Goal: Information Seeking & Learning: Learn about a topic

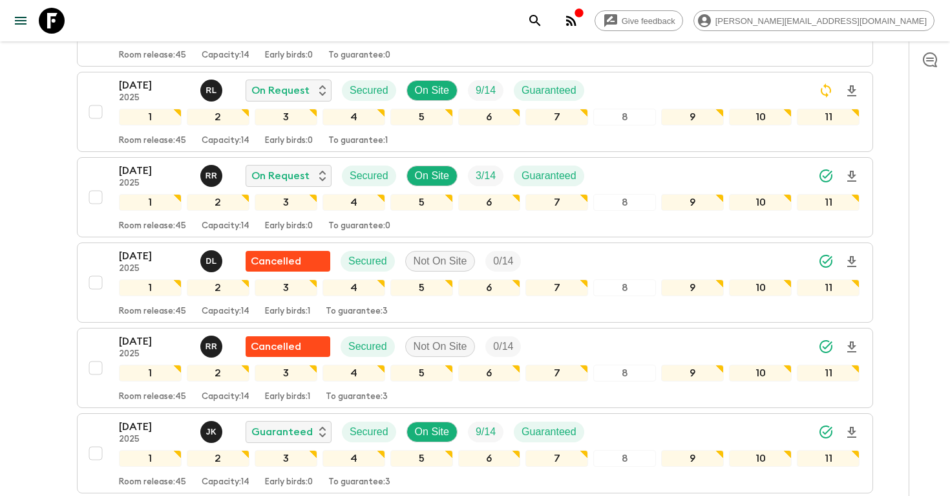
click at [548, 20] on button "search adventures" at bounding box center [535, 21] width 26 height 26
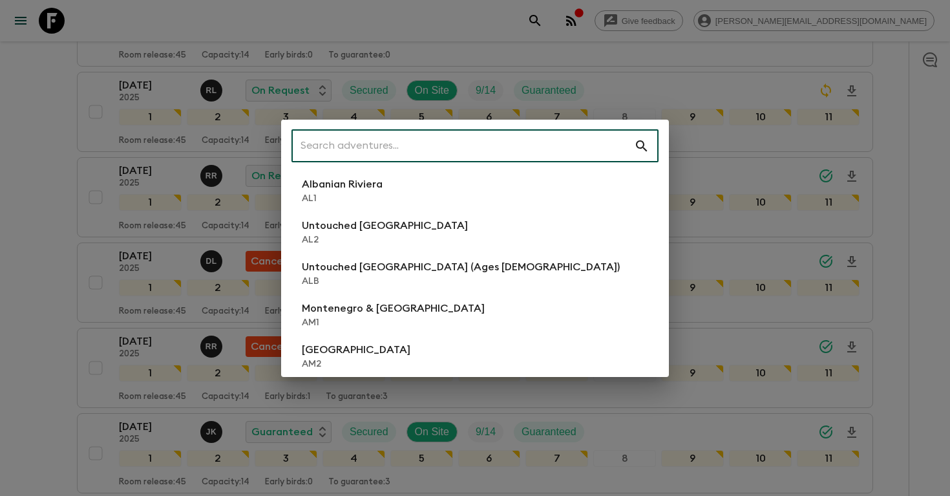
scroll to position [669, 0]
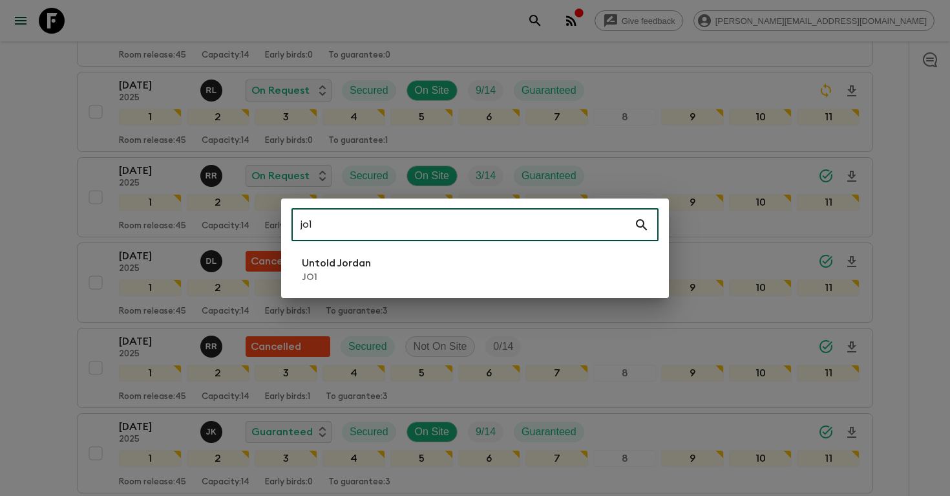
type input "jo1"
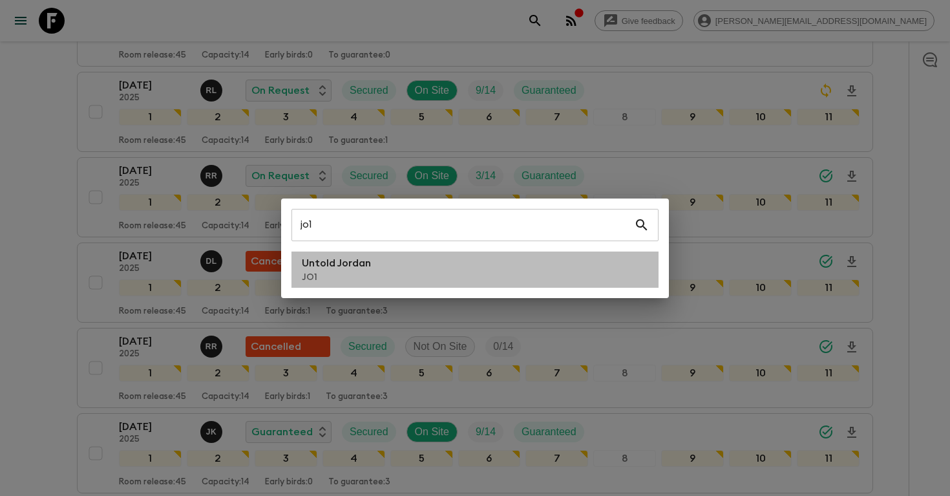
click at [479, 264] on li "Untold Jordan JO1" at bounding box center [475, 269] width 367 height 36
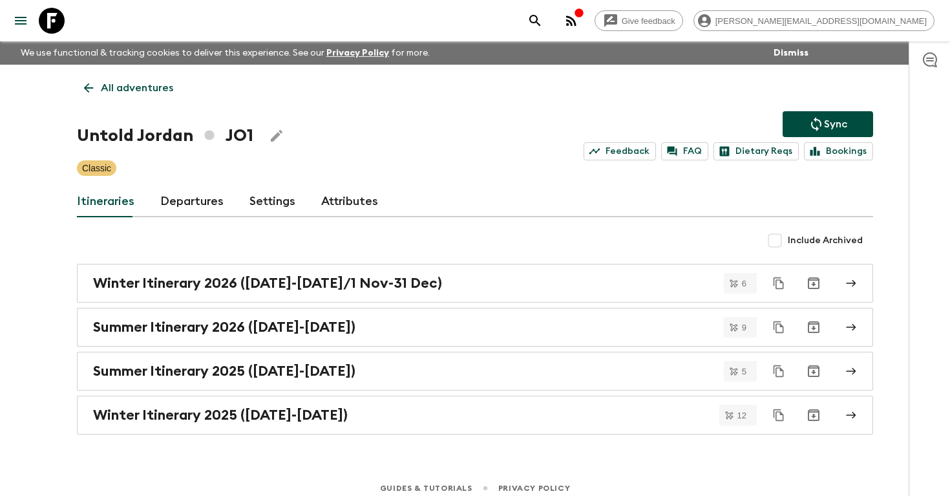
click at [188, 197] on link "Departures" at bounding box center [191, 201] width 63 height 31
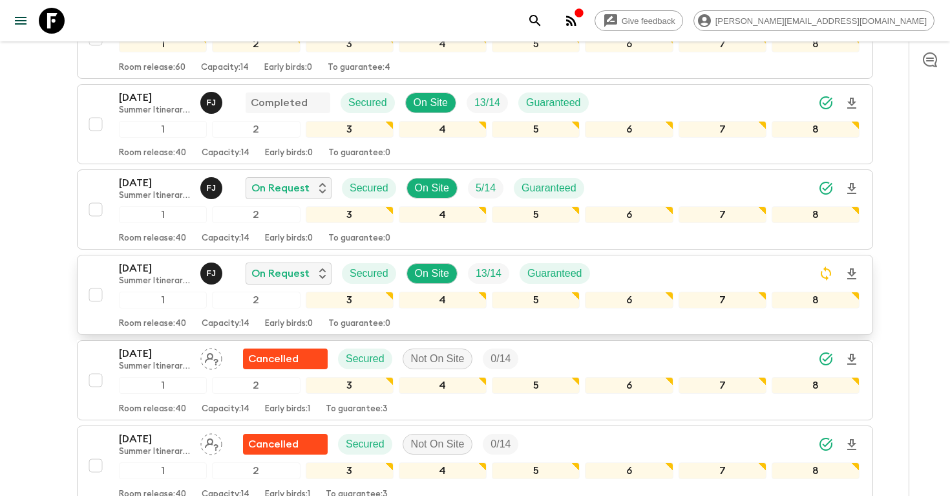
scroll to position [1631, 0]
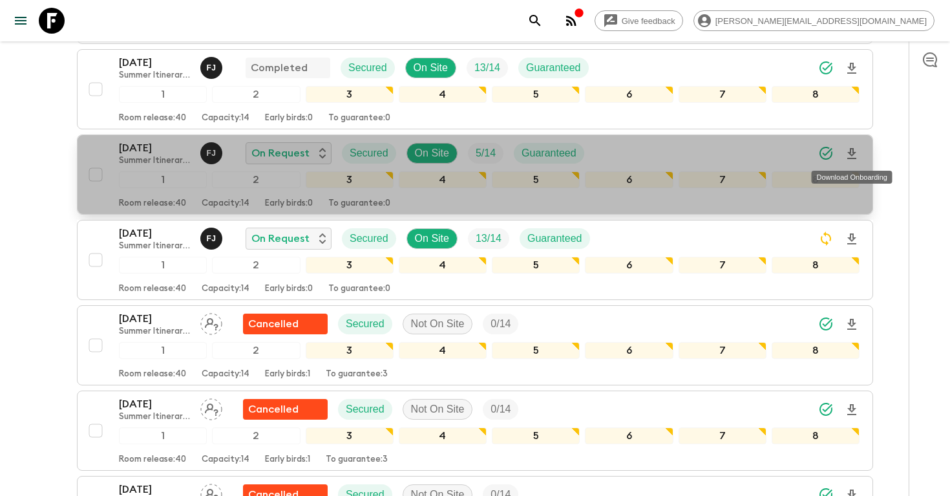
click at [851, 155] on icon "Download Onboarding" at bounding box center [852, 153] width 9 height 11
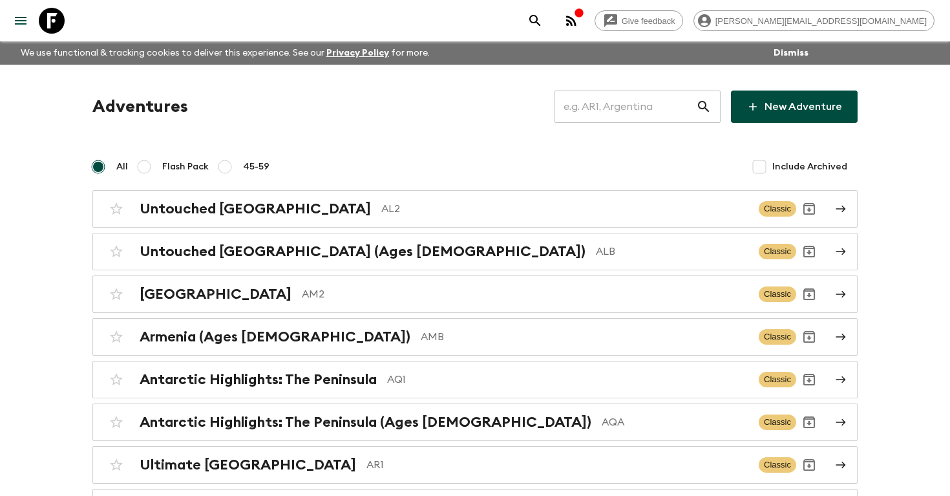
click at [616, 105] on input "text" at bounding box center [626, 107] width 142 height 36
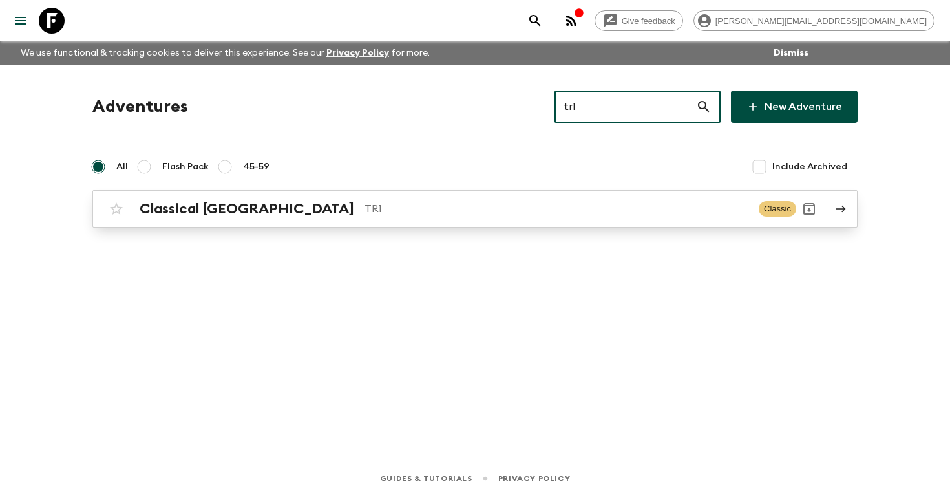
type input "tr1"
click at [234, 200] on h2 "Classical [GEOGRAPHIC_DATA]" at bounding box center [247, 208] width 215 height 17
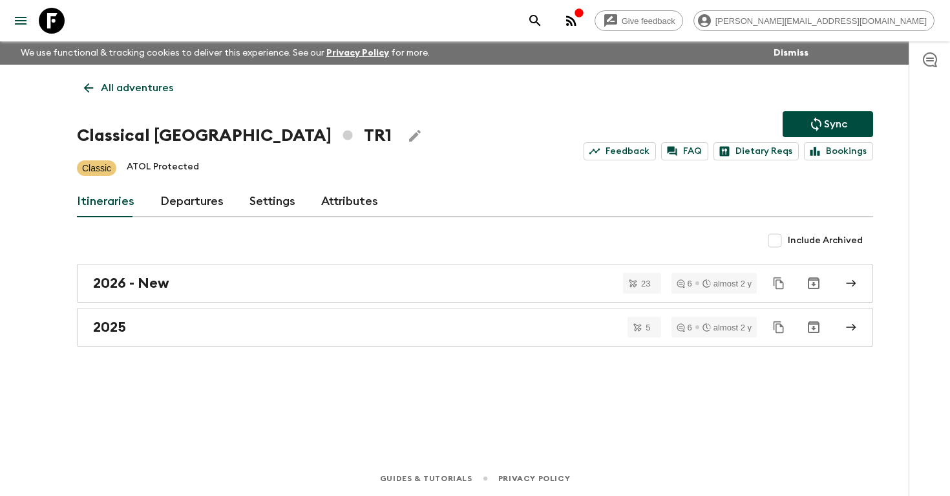
click at [179, 193] on link "Departures" at bounding box center [191, 201] width 63 height 31
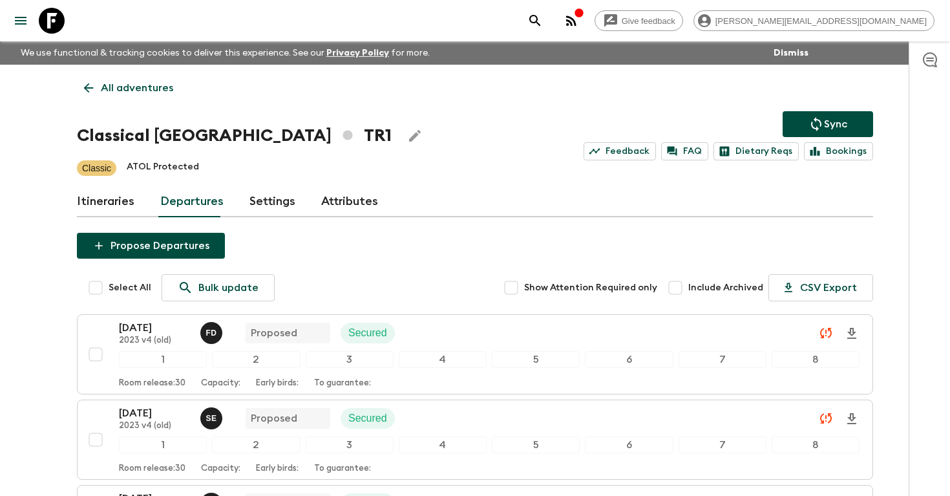
click at [543, 27] on icon "search adventures" at bounding box center [536, 21] width 16 height 16
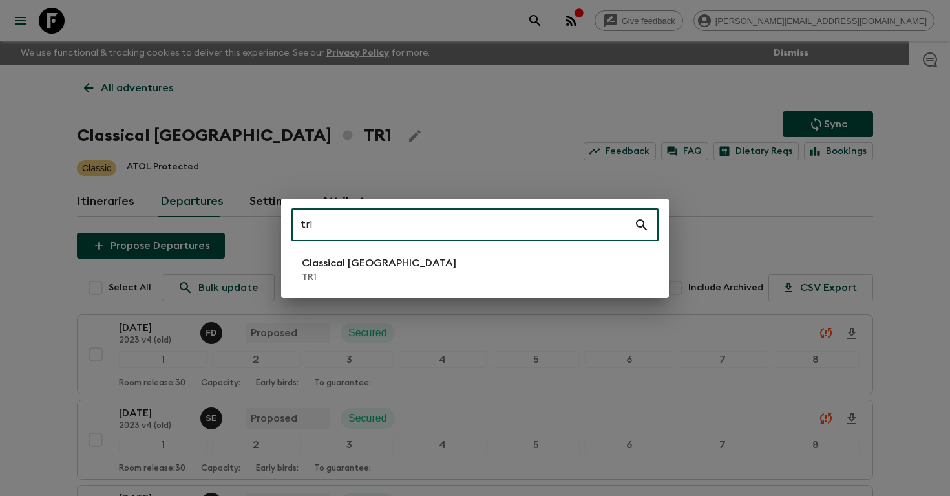
type input "tr1"
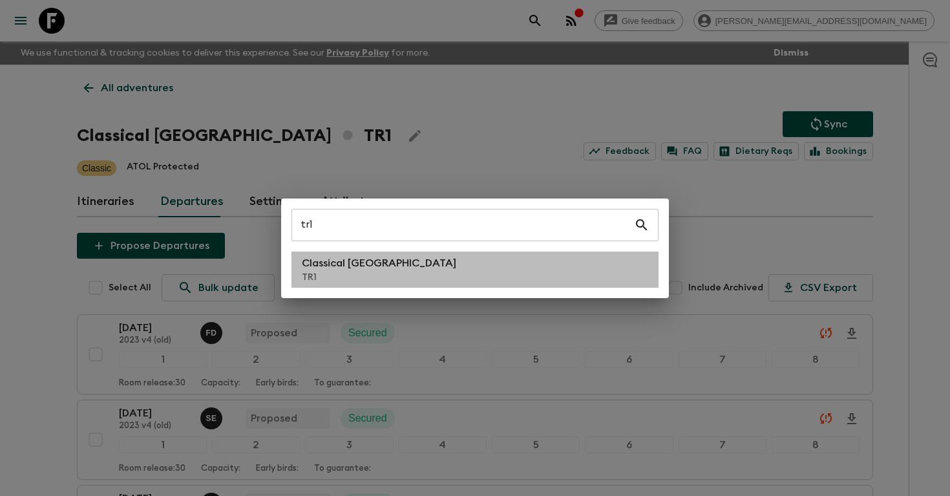
click at [435, 262] on li "Classical Türkiye TR1" at bounding box center [475, 269] width 367 height 36
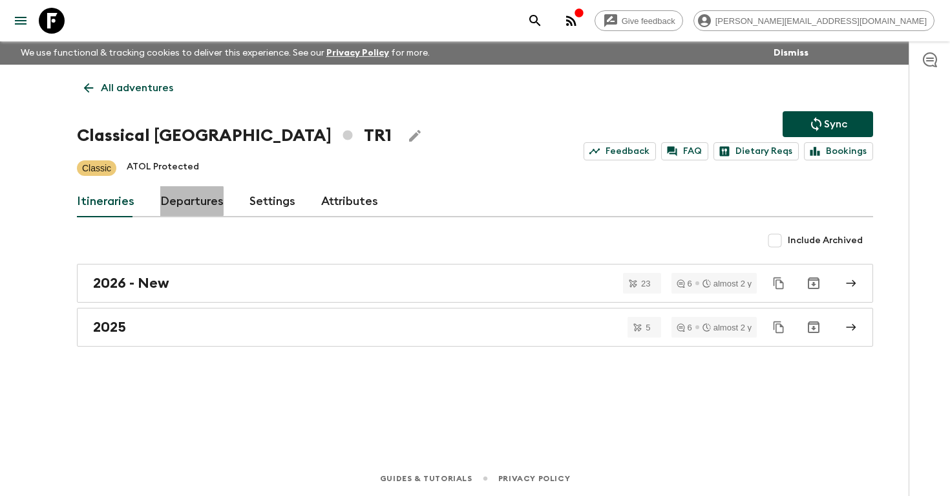
click at [186, 201] on link "Departures" at bounding box center [191, 201] width 63 height 31
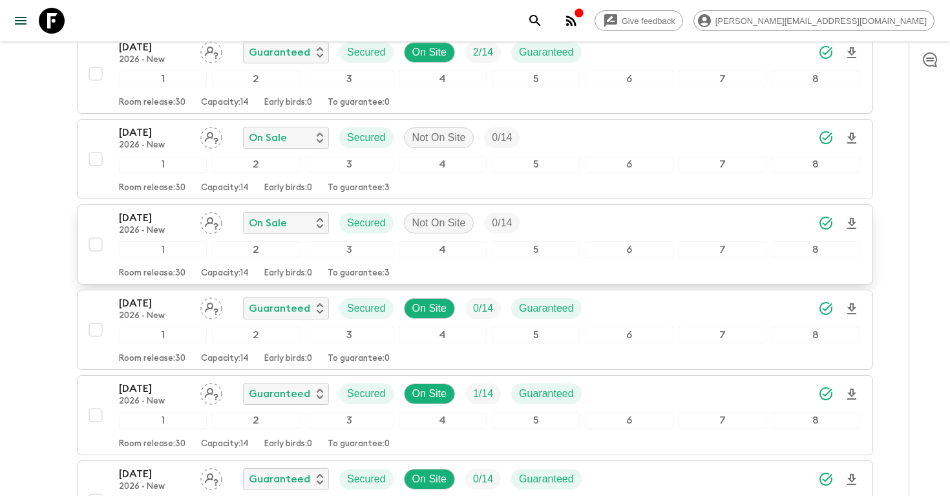
scroll to position [2328, 0]
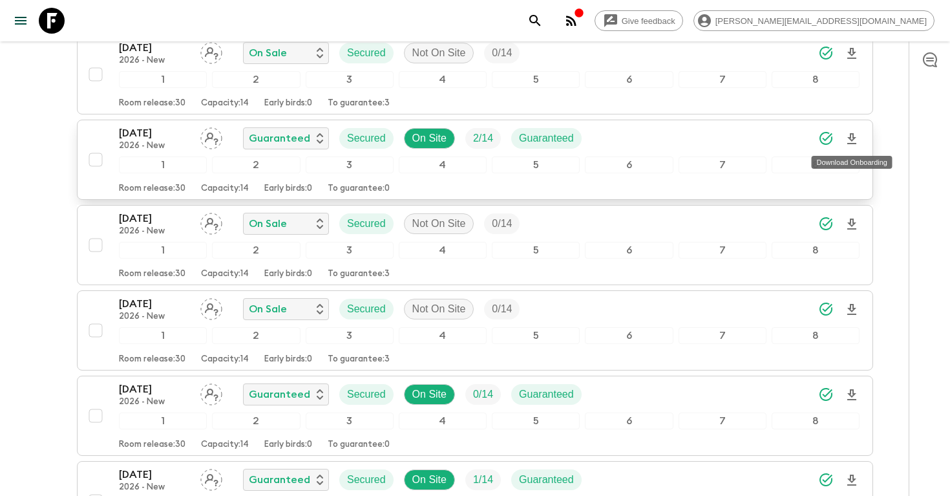
click at [844, 137] on icon "Download Onboarding" at bounding box center [852, 139] width 16 height 16
click at [543, 16] on icon "search adventures" at bounding box center [536, 21] width 16 height 16
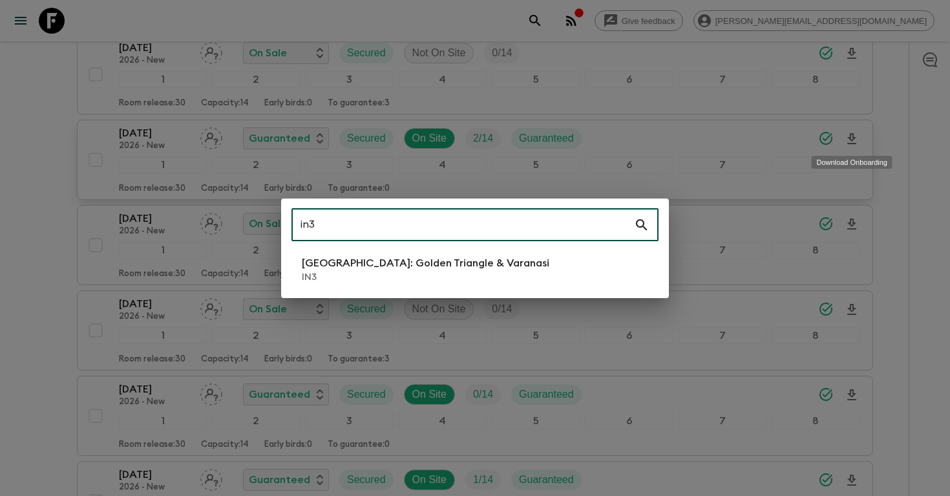
type input "in3"
click at [421, 267] on p "[GEOGRAPHIC_DATA]: Golden Triangle & Varanasi" at bounding box center [426, 263] width 248 height 16
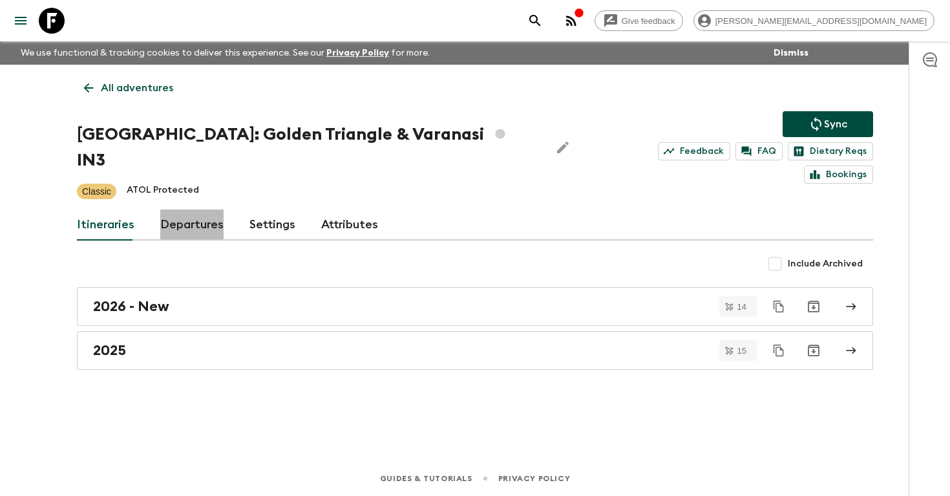
click at [207, 209] on link "Departures" at bounding box center [191, 224] width 63 height 31
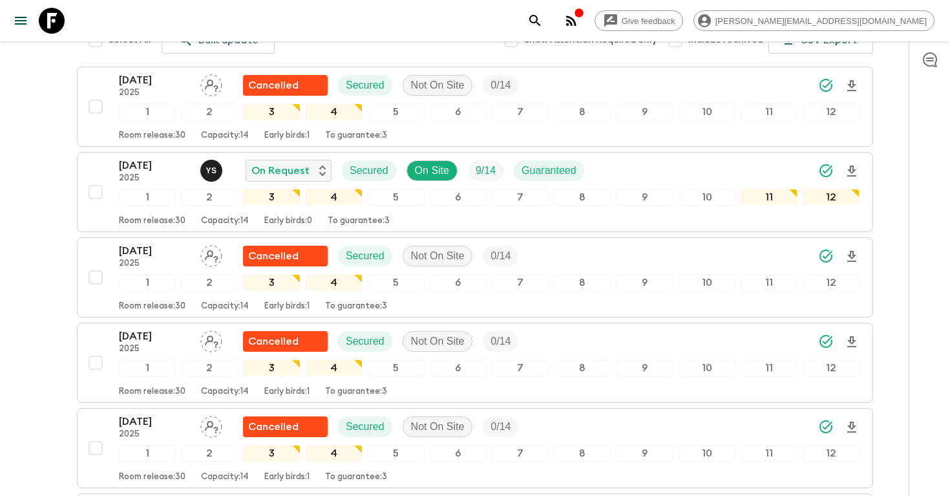
scroll to position [257, 0]
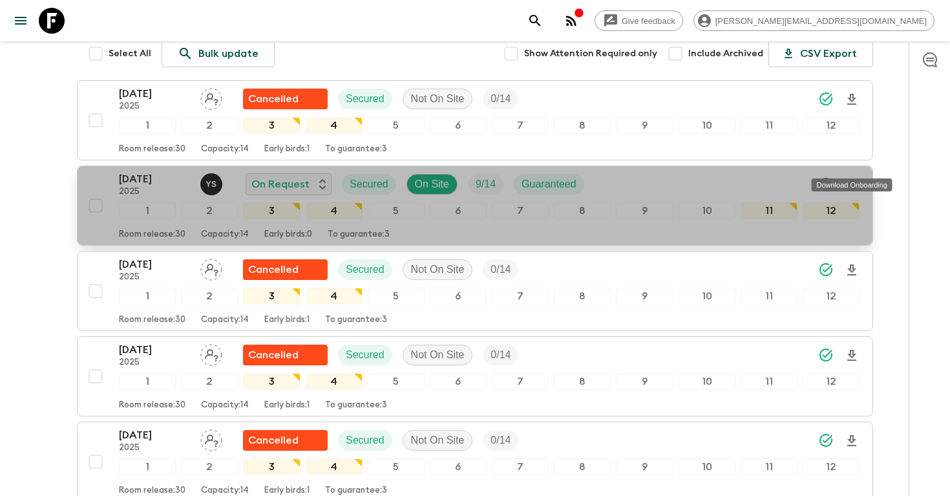
click at [847, 177] on icon "Download Onboarding" at bounding box center [852, 185] width 16 height 16
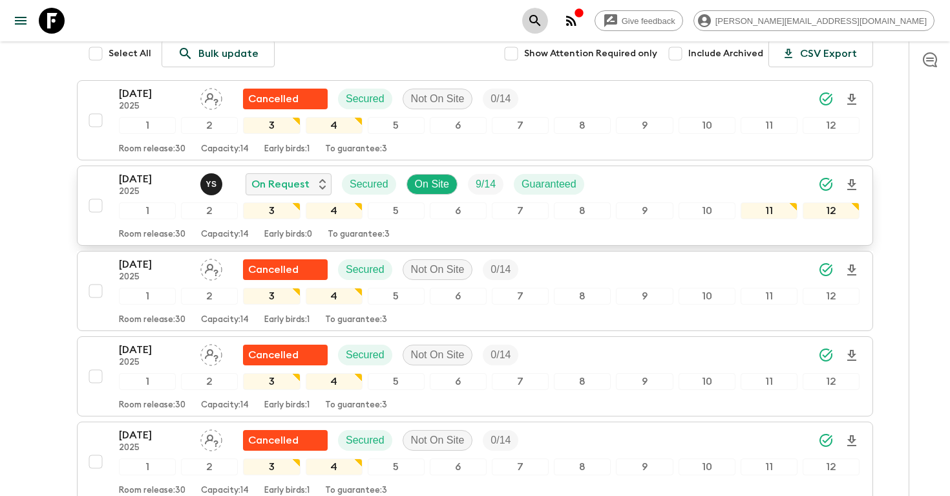
click at [540, 20] on icon "search adventures" at bounding box center [534, 20] width 11 height 11
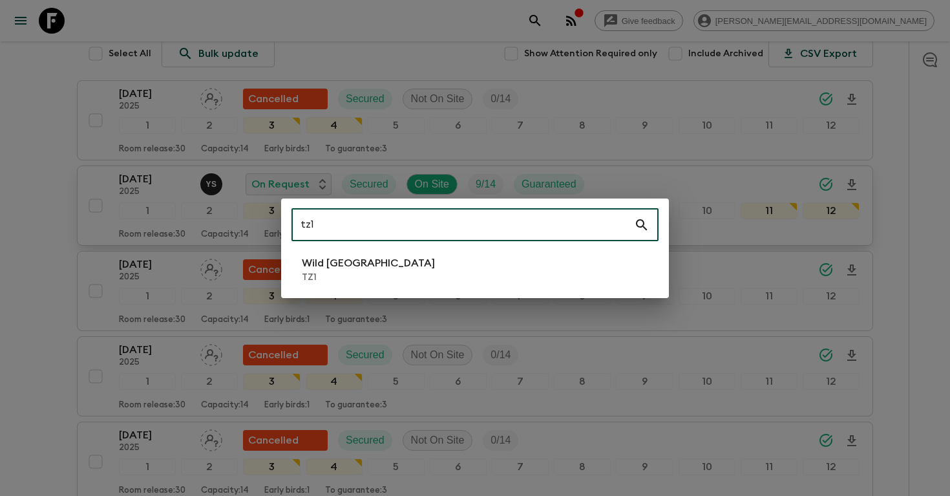
type input "tz1"
click at [407, 264] on li "Wild Tanzania TZ1" at bounding box center [475, 269] width 367 height 36
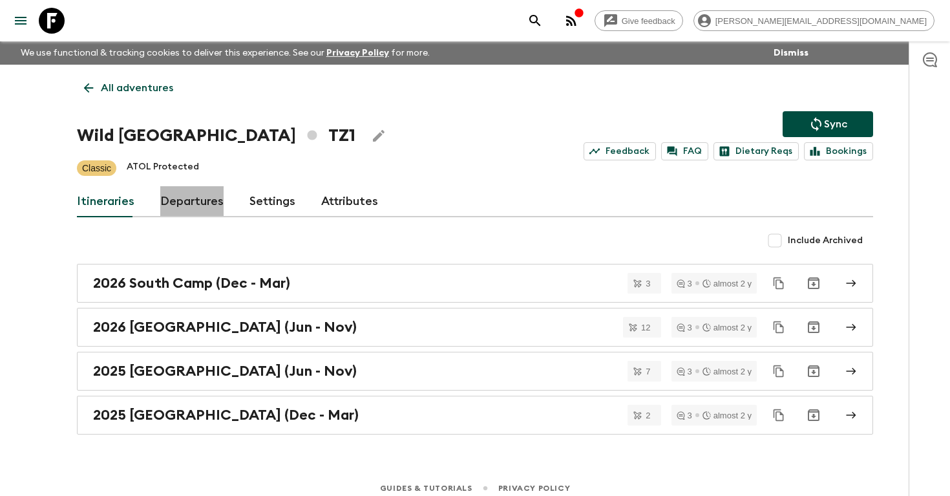
click at [193, 198] on link "Departures" at bounding box center [191, 201] width 63 height 31
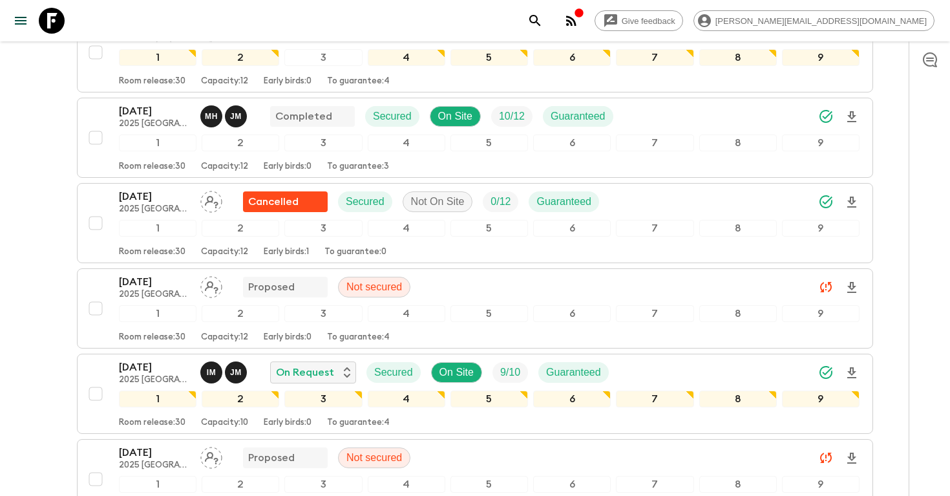
scroll to position [486, 0]
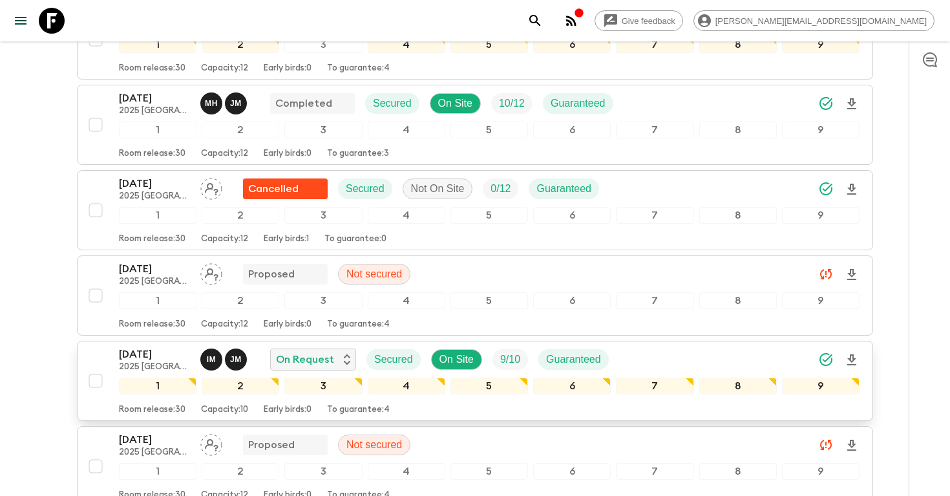
click at [859, 363] on icon "Download Onboarding" at bounding box center [852, 360] width 16 height 16
click at [540, 16] on icon "search adventures" at bounding box center [534, 20] width 11 height 11
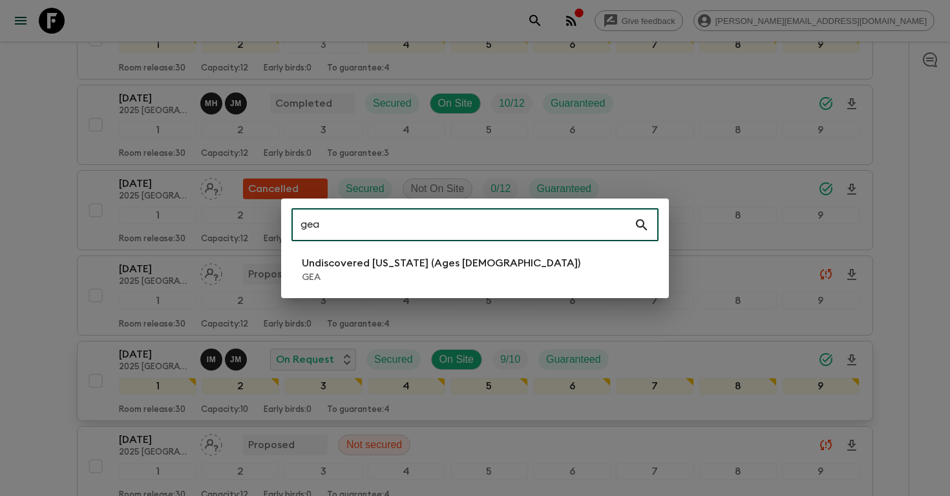
type input "gea"
click at [445, 278] on p "GEA" at bounding box center [441, 277] width 279 height 13
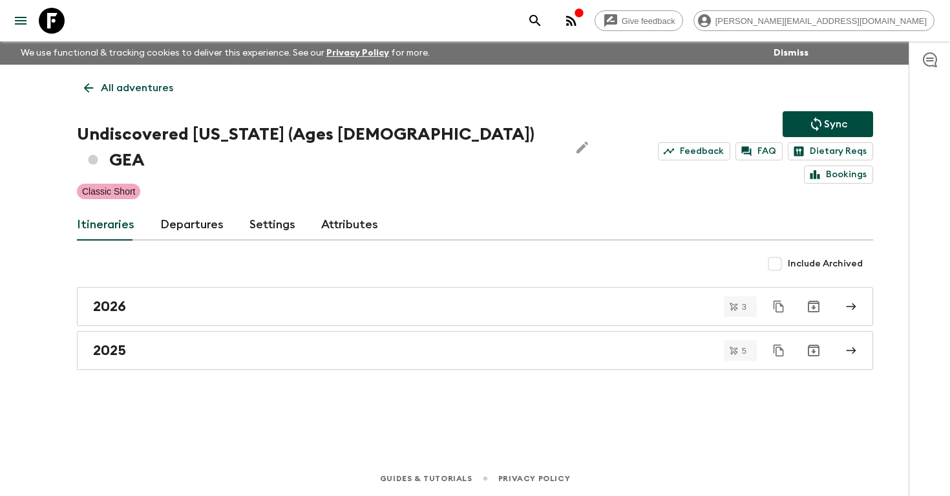
click at [198, 209] on link "Departures" at bounding box center [191, 224] width 63 height 31
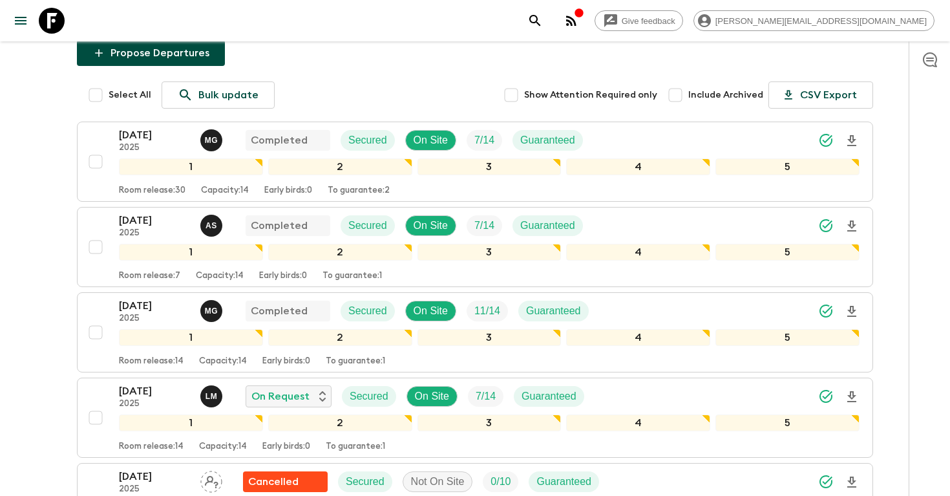
scroll to position [270, 0]
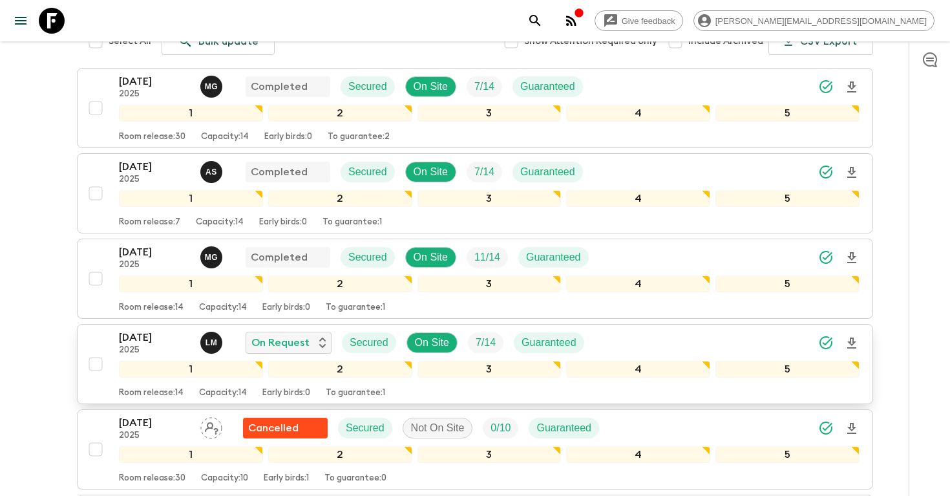
click at [853, 337] on icon "Download Onboarding" at bounding box center [852, 342] width 9 height 11
click at [543, 24] on icon "search adventures" at bounding box center [536, 21] width 16 height 16
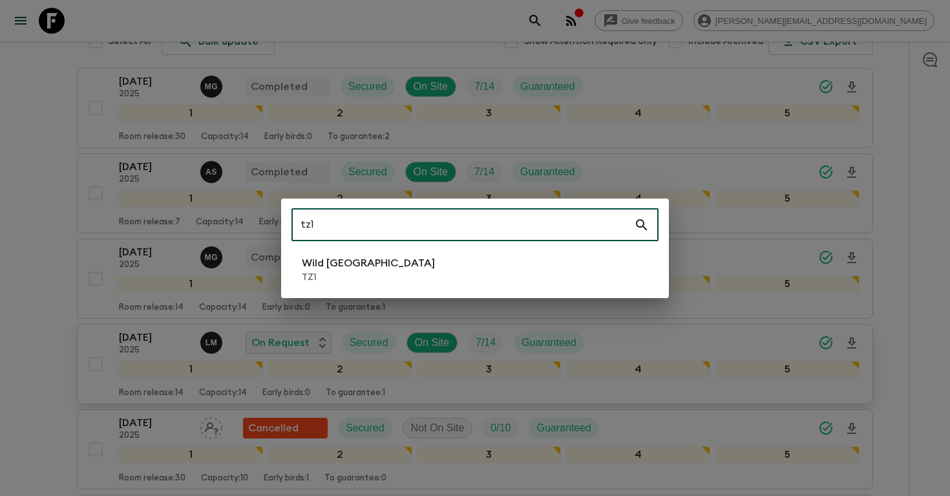
type input "tz1"
click at [465, 272] on li "Wild Tanzania TZ1" at bounding box center [475, 269] width 367 height 36
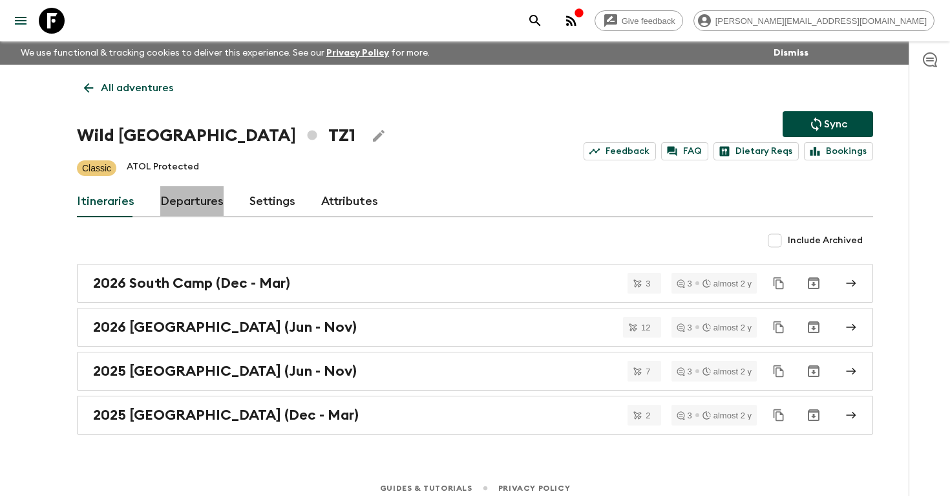
click at [199, 204] on link "Departures" at bounding box center [191, 201] width 63 height 31
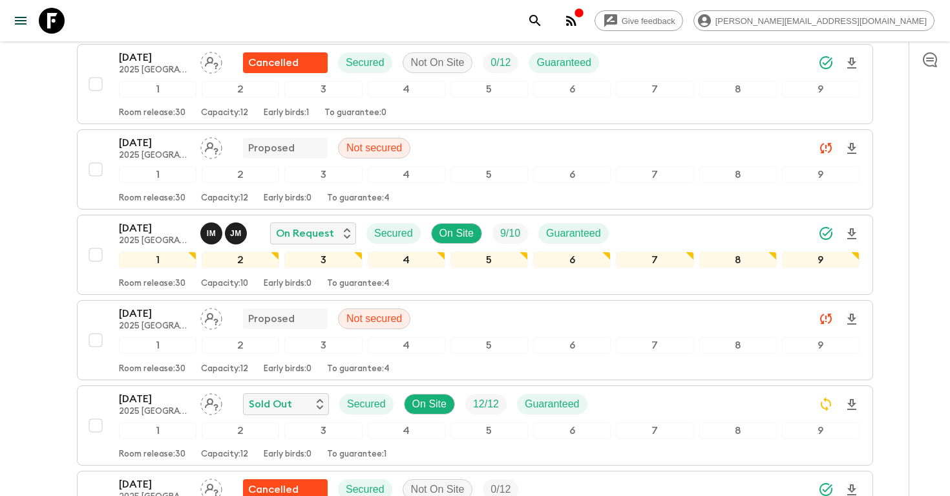
scroll to position [612, 0]
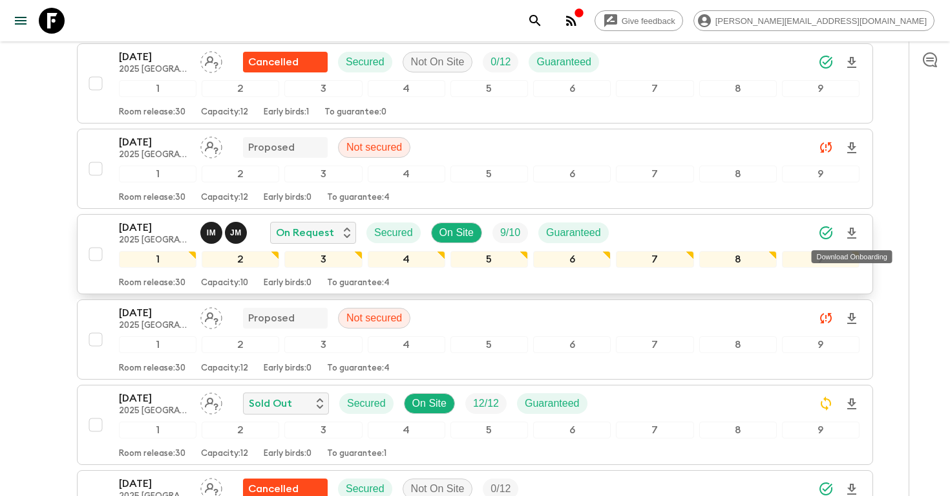
click at [854, 235] on icon "Download Onboarding" at bounding box center [852, 234] width 16 height 16
click at [543, 17] on icon "search adventures" at bounding box center [536, 21] width 16 height 16
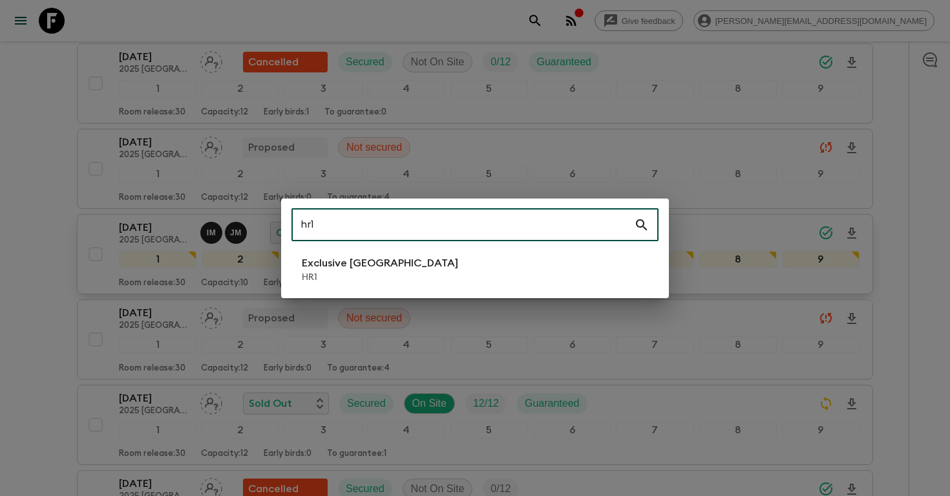
type input "hr1"
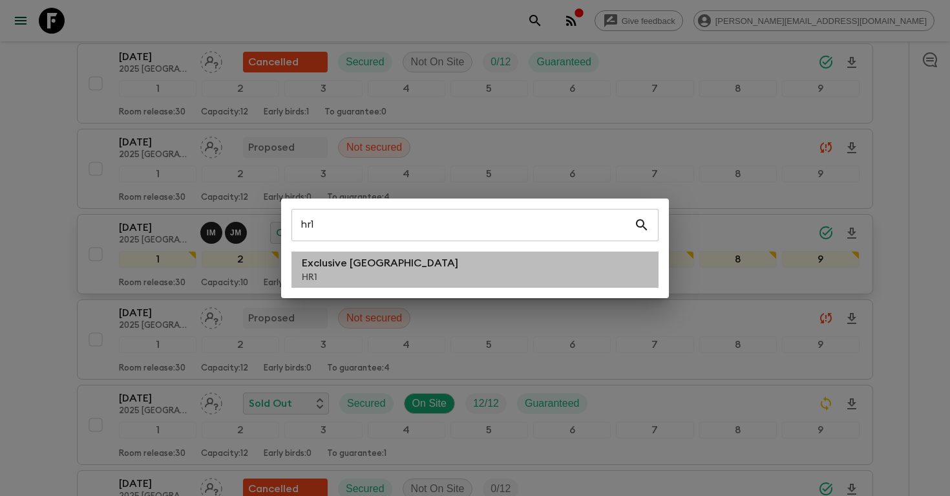
click at [462, 279] on li "Exclusive Croatia HR1" at bounding box center [475, 269] width 367 height 36
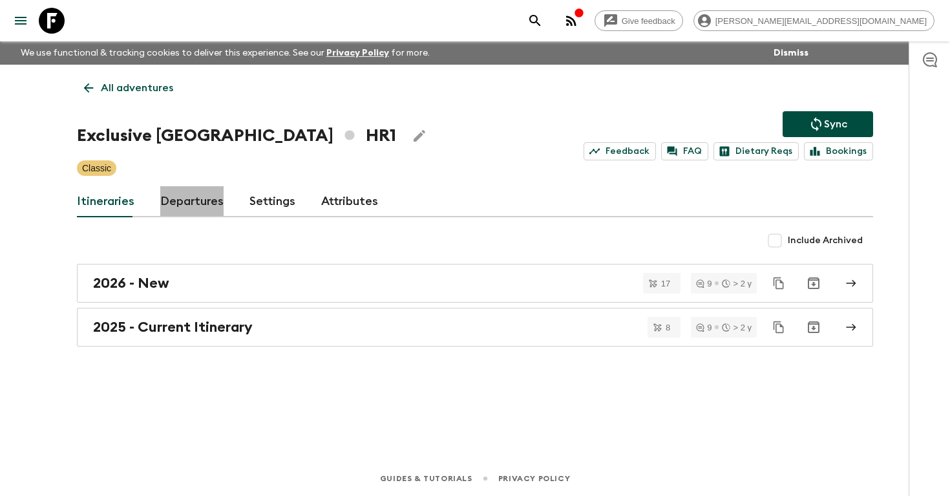
click at [189, 207] on link "Departures" at bounding box center [191, 201] width 63 height 31
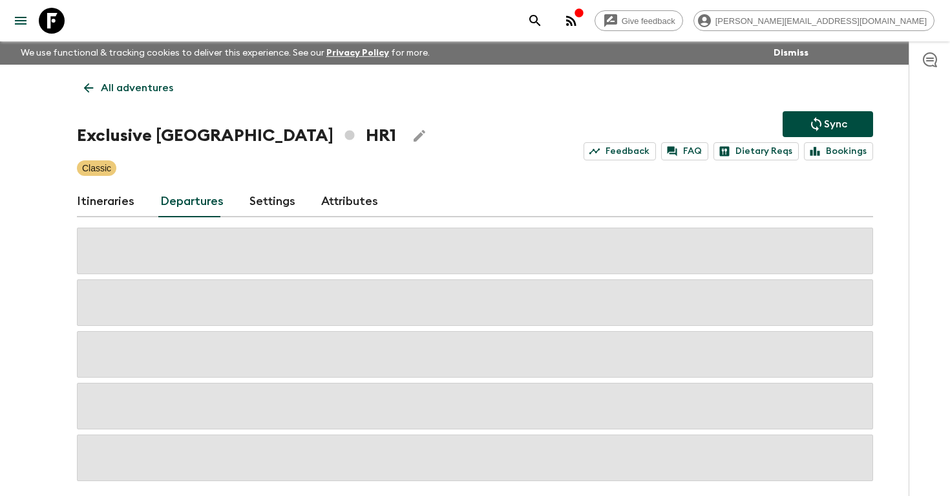
click at [543, 16] on icon "search adventures" at bounding box center [536, 21] width 16 height 16
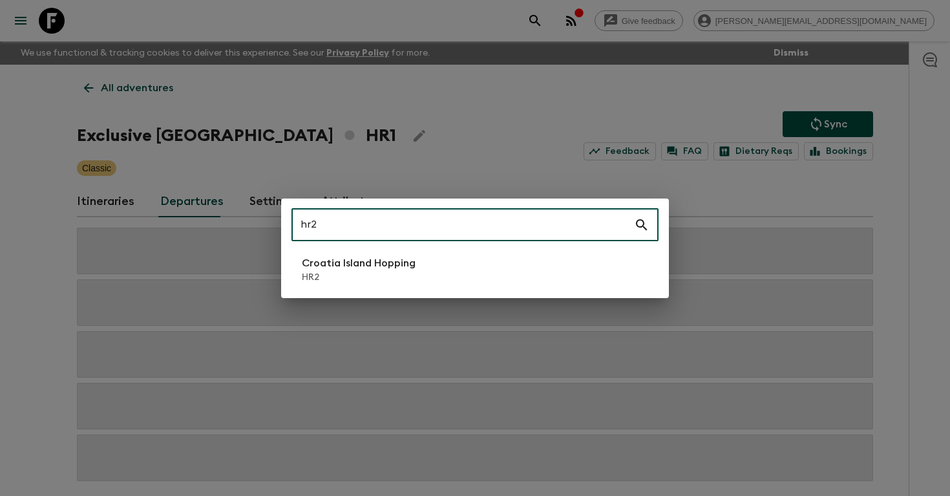
type input "hr2"
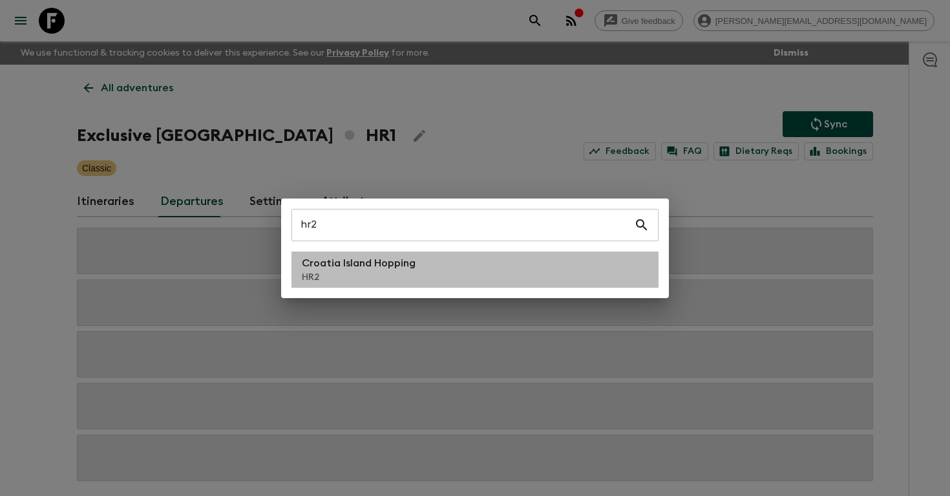
click at [406, 275] on p "HR2" at bounding box center [359, 277] width 114 height 13
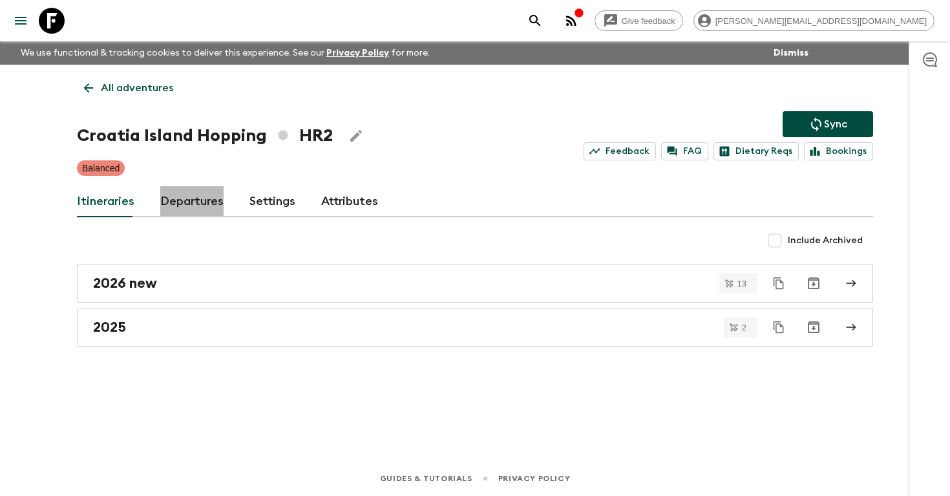
click at [184, 200] on link "Departures" at bounding box center [191, 201] width 63 height 31
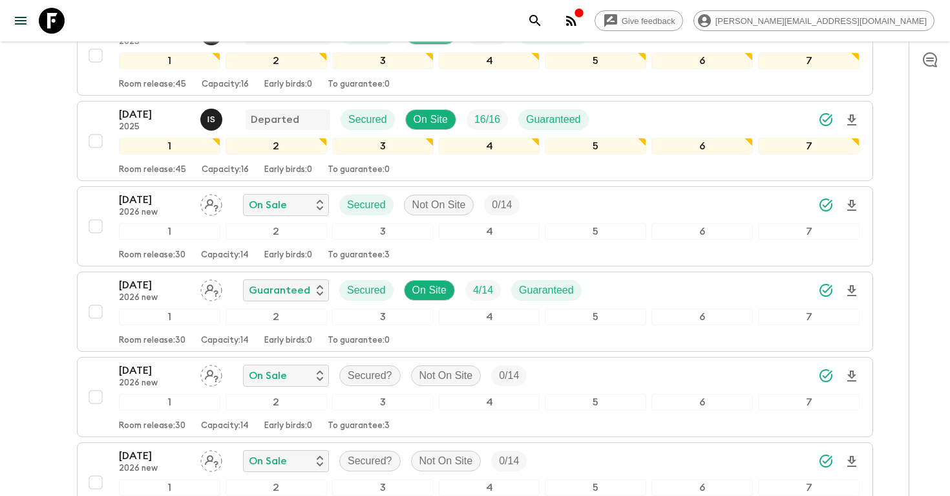
scroll to position [195, 0]
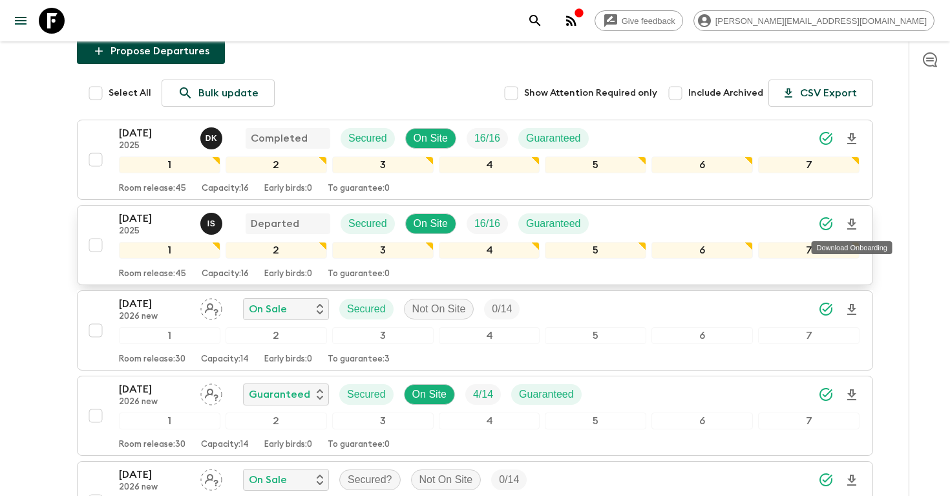
click at [847, 224] on icon "Download Onboarding" at bounding box center [852, 225] width 16 height 16
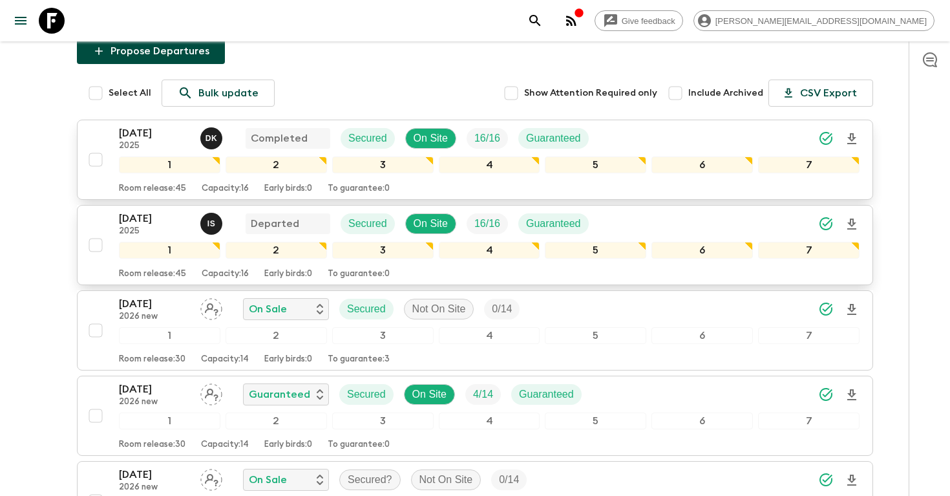
click at [124, 136] on p "[DATE]" at bounding box center [154, 133] width 71 height 16
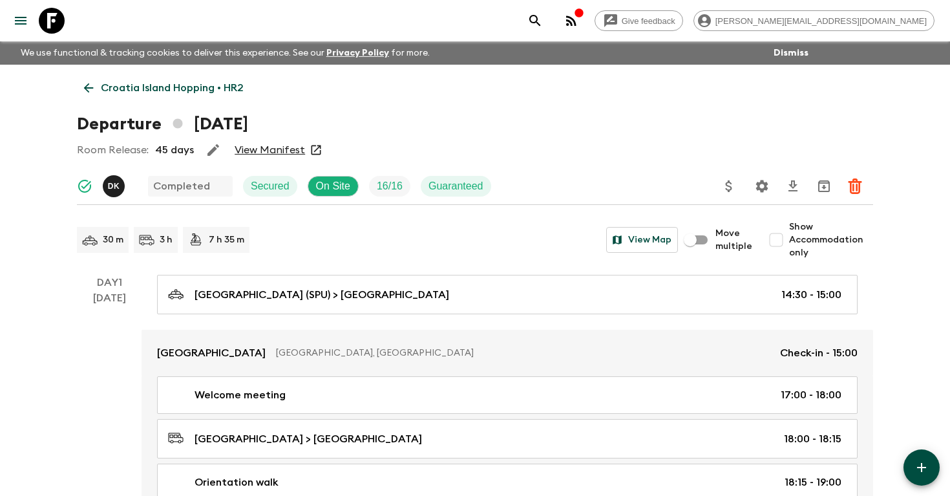
click at [543, 19] on icon "search adventures" at bounding box center [536, 21] width 16 height 16
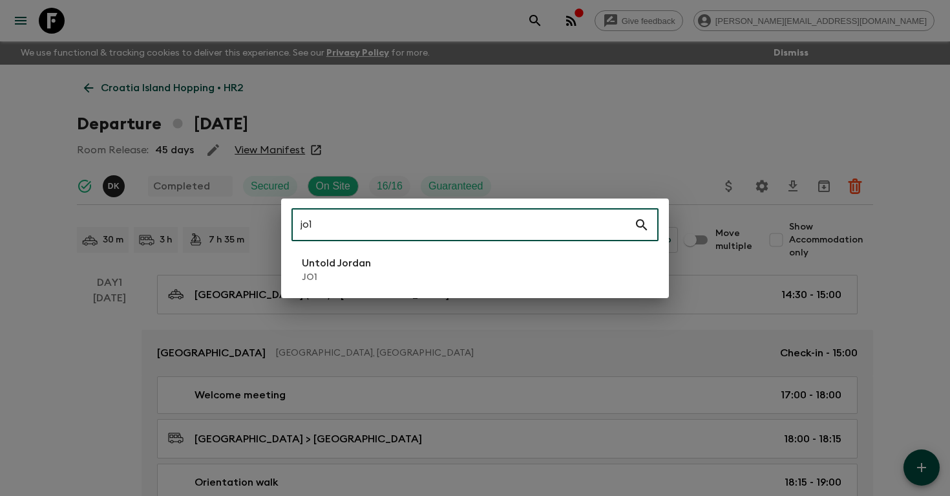
type input "jo1"
click at [404, 273] on li "Untold Jordan JO1" at bounding box center [475, 269] width 367 height 36
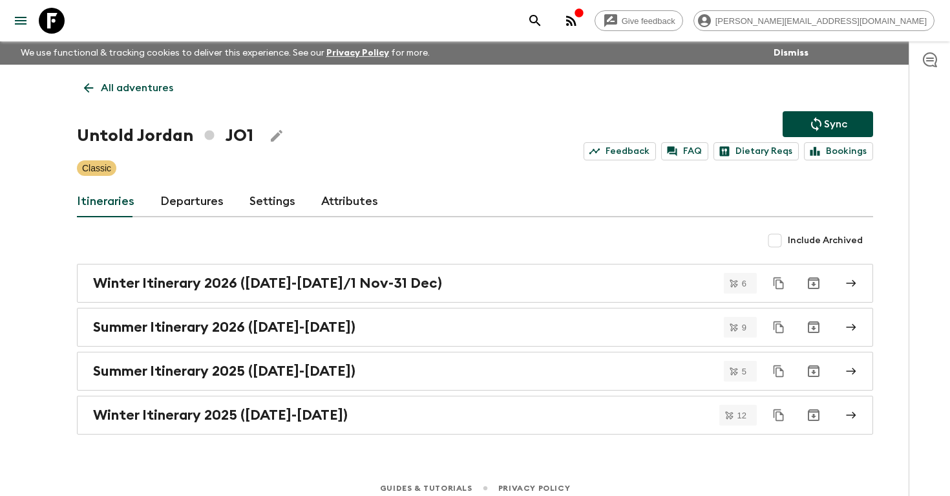
click at [182, 202] on link "Departures" at bounding box center [191, 201] width 63 height 31
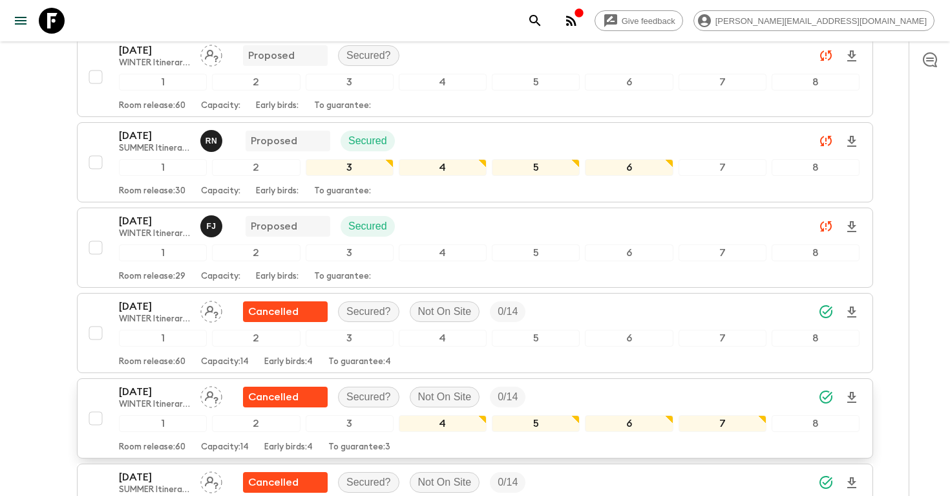
scroll to position [1206, 0]
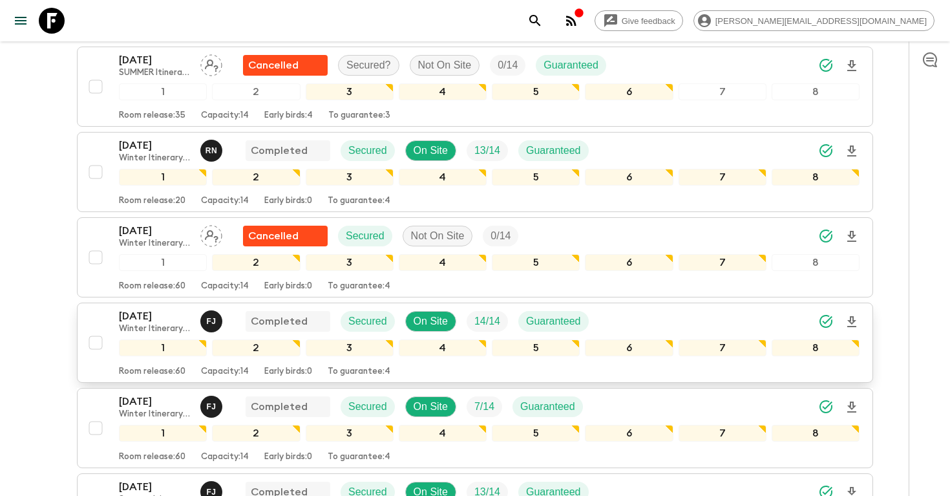
click at [140, 318] on p "[DATE]" at bounding box center [154, 316] width 71 height 16
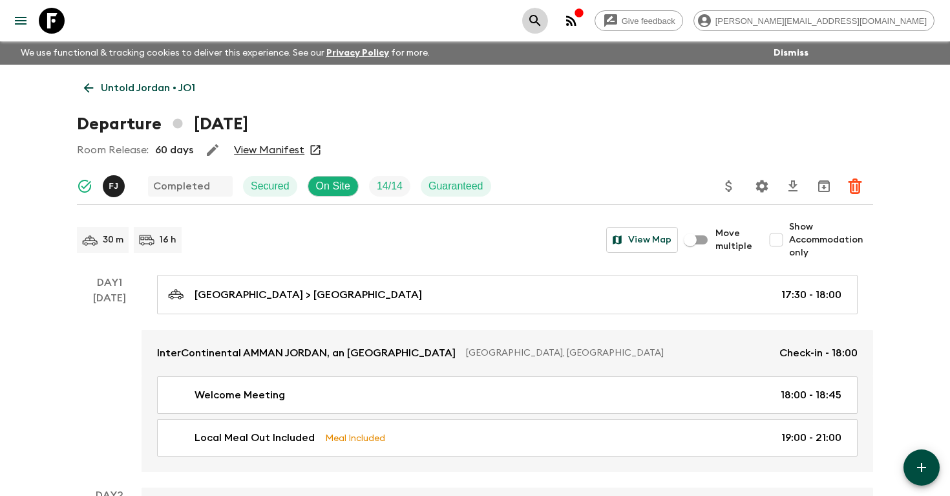
click at [543, 16] on icon "search adventures" at bounding box center [536, 21] width 16 height 16
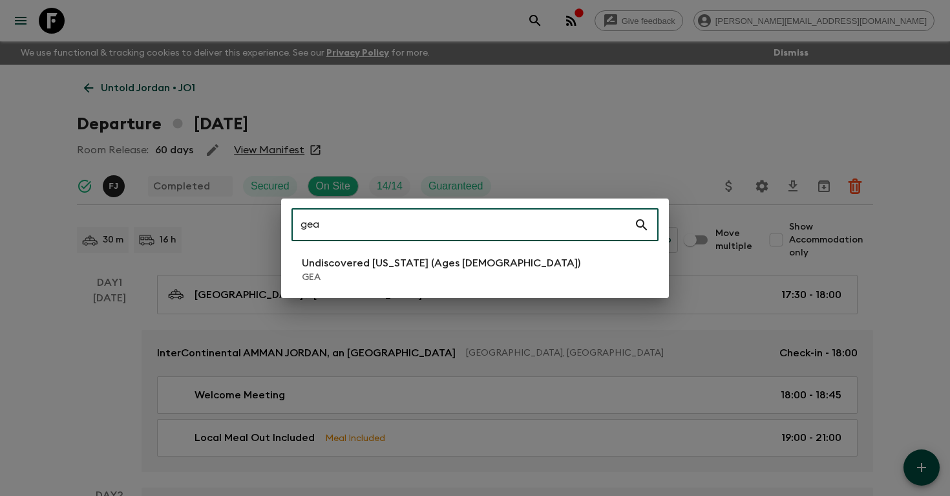
type input "gea"
click at [363, 277] on p "GEA" at bounding box center [441, 277] width 279 height 13
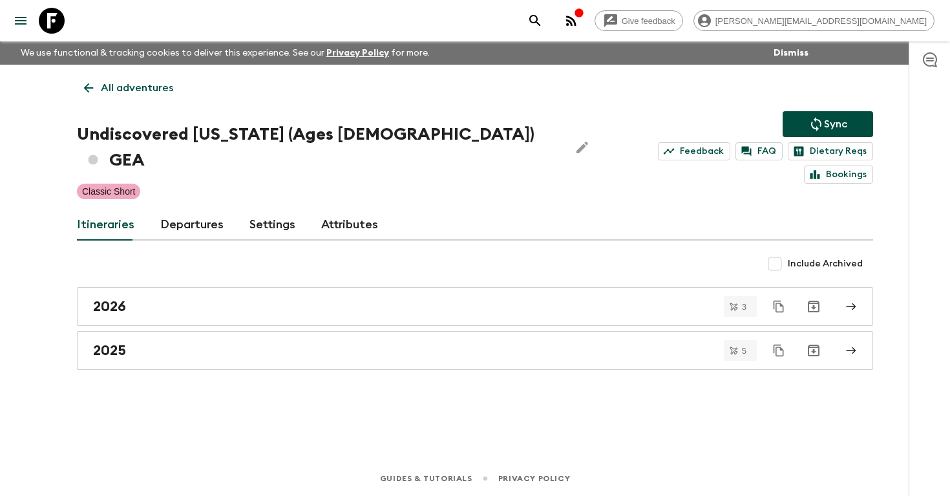
click at [191, 209] on link "Departures" at bounding box center [191, 224] width 63 height 31
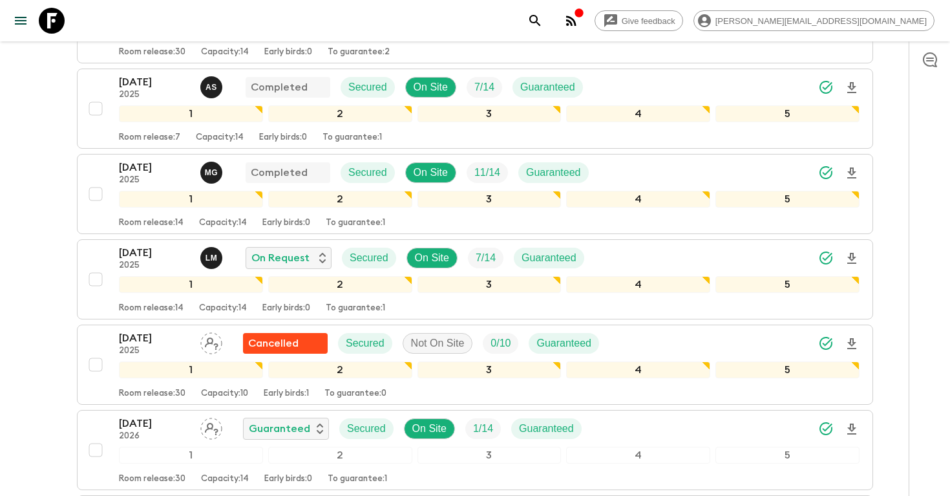
scroll to position [314, 0]
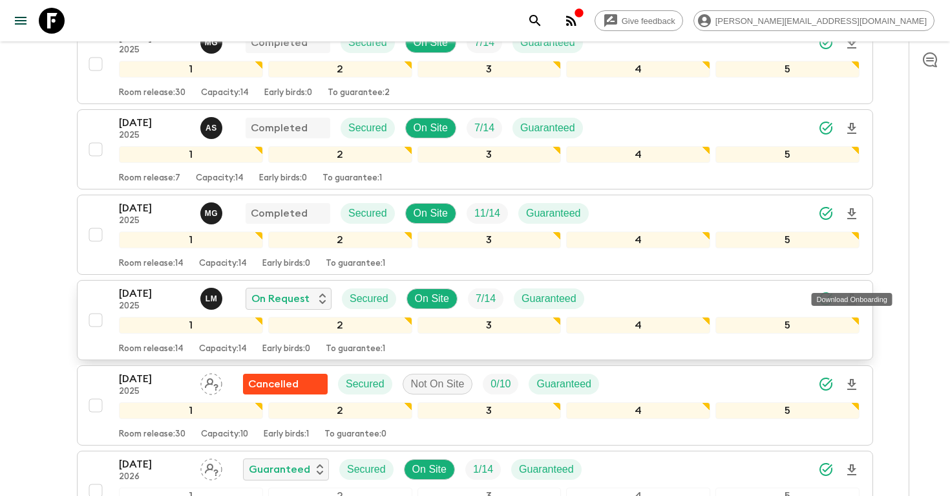
click at [850, 292] on icon "Download Onboarding" at bounding box center [852, 300] width 16 height 16
click at [543, 19] on icon "search adventures" at bounding box center [536, 21] width 16 height 16
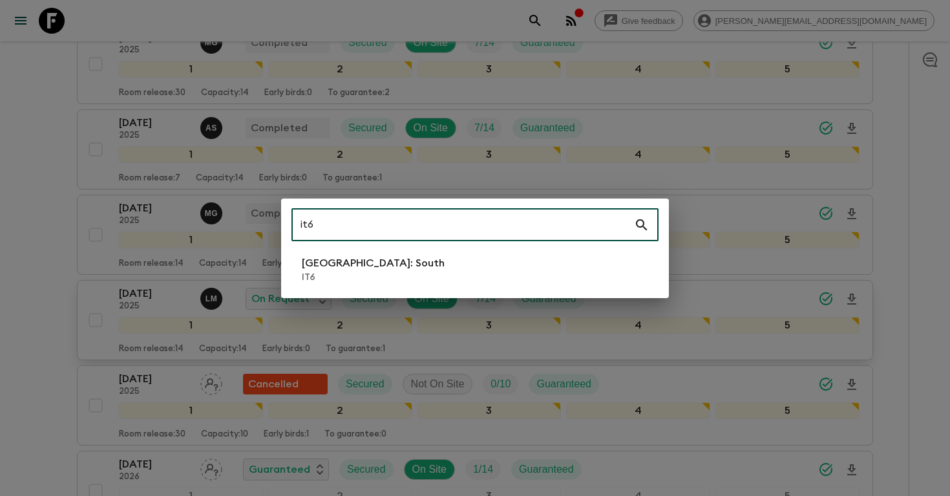
type input "it6"
click at [384, 272] on li "[GEOGRAPHIC_DATA]: South IT6" at bounding box center [475, 269] width 367 height 36
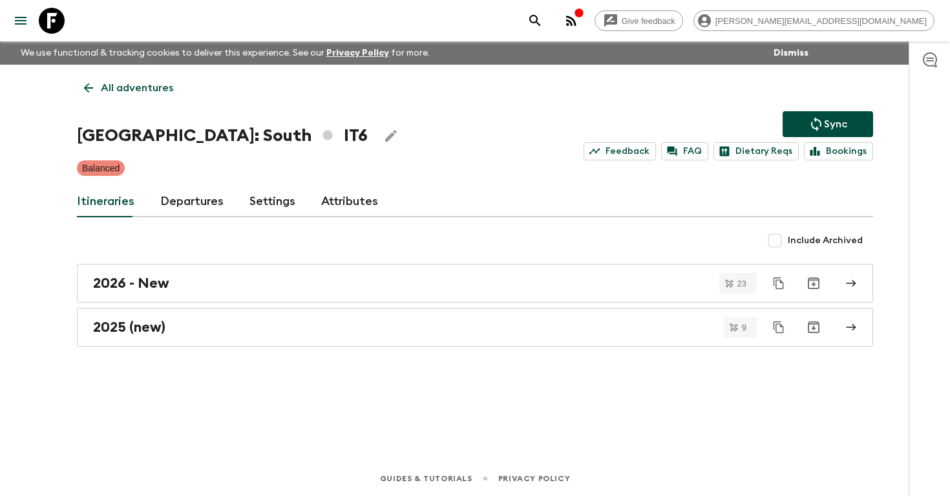
click at [194, 202] on link "Departures" at bounding box center [191, 201] width 63 height 31
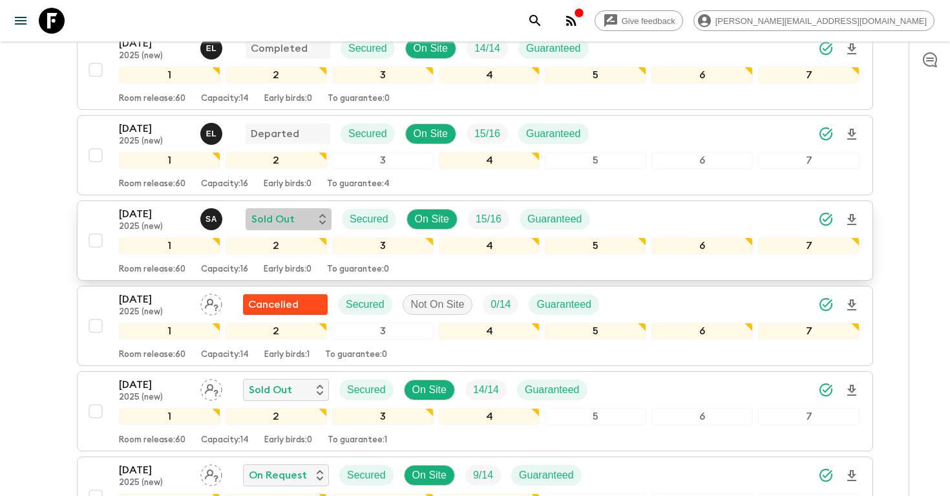
scroll to position [552, 0]
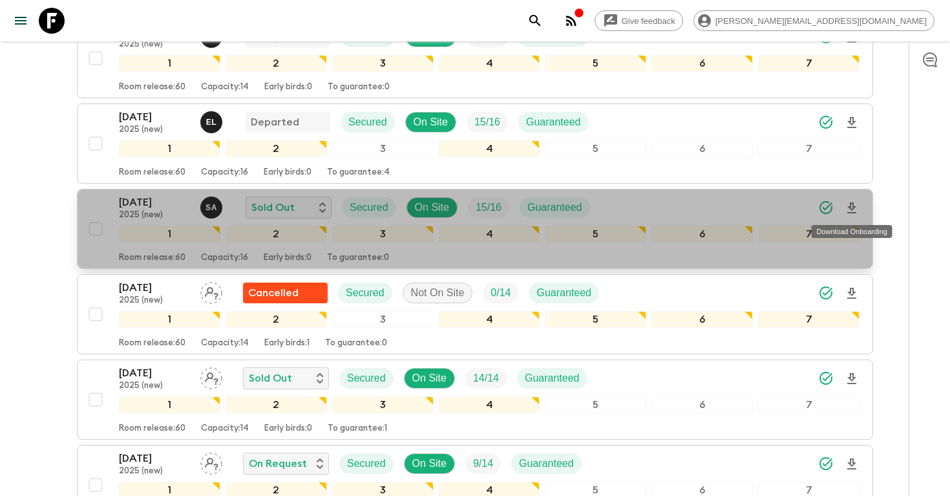
click at [852, 206] on icon "Download Onboarding" at bounding box center [852, 208] width 16 height 16
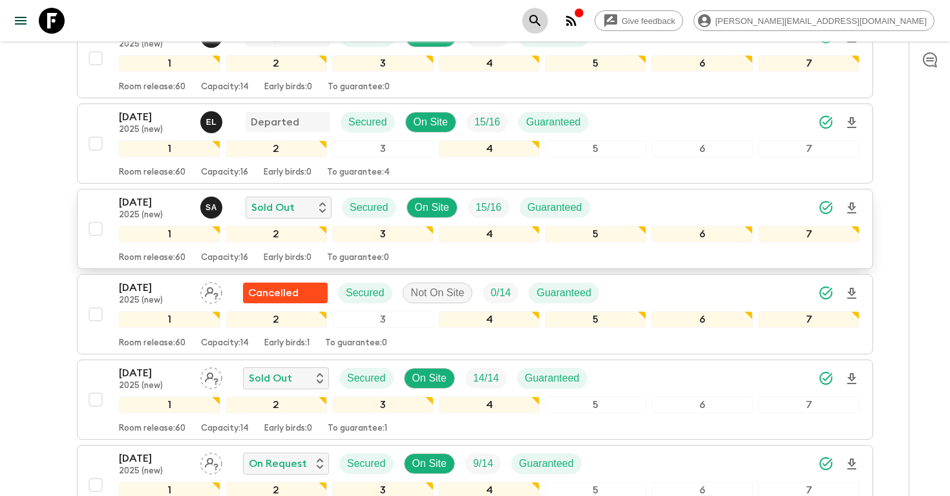
click at [543, 17] on icon "search adventures" at bounding box center [536, 21] width 16 height 16
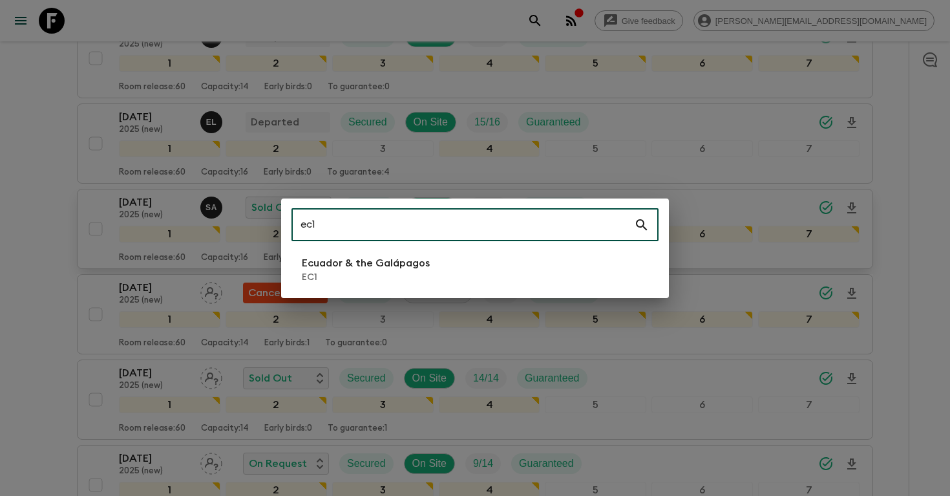
type input "ec1"
click at [332, 272] on p "EC1" at bounding box center [366, 277] width 128 height 13
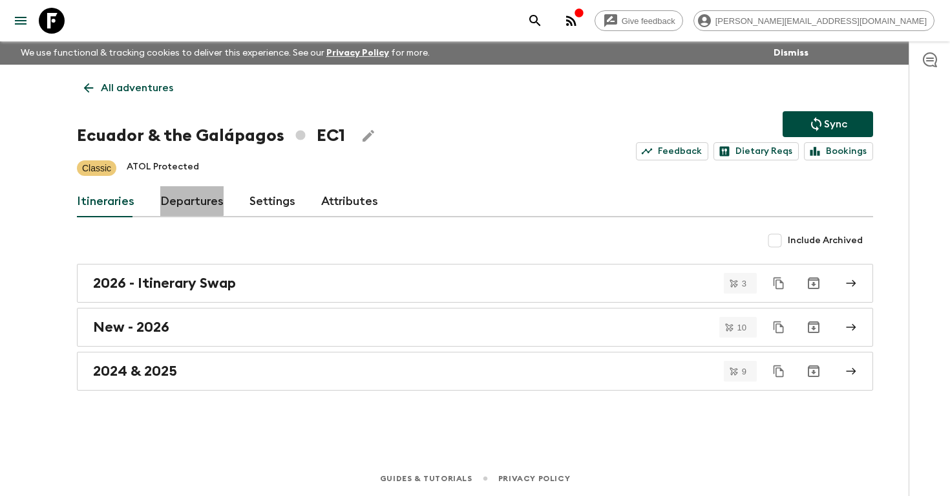
click at [180, 198] on link "Departures" at bounding box center [191, 201] width 63 height 31
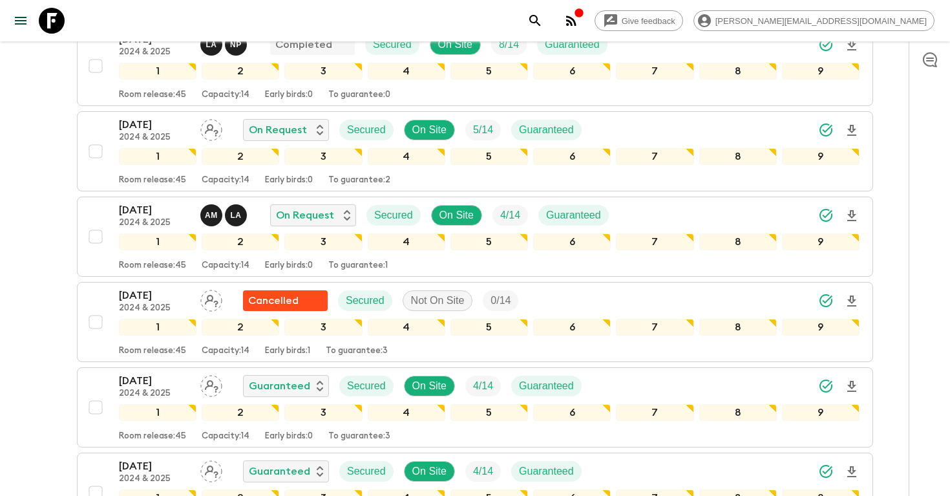
scroll to position [791, 0]
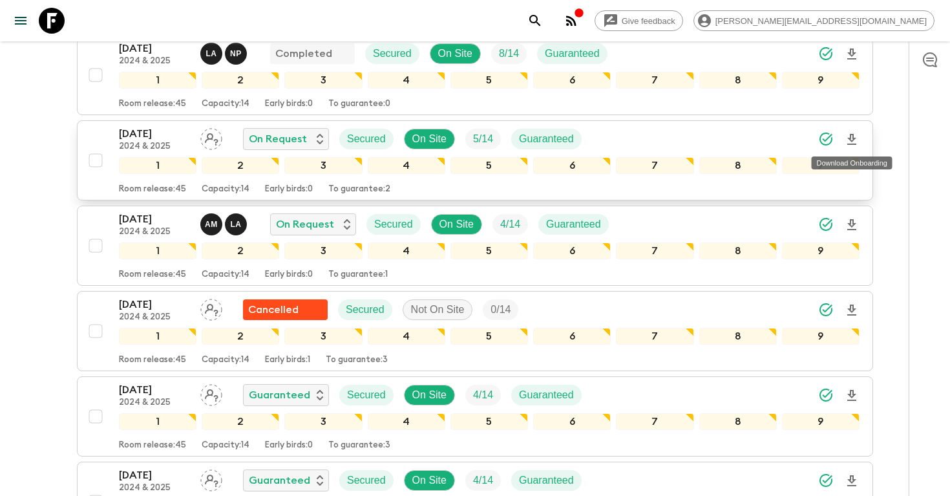
click at [851, 144] on icon "Download Onboarding" at bounding box center [852, 139] width 9 height 11
click at [142, 131] on p "[DATE]" at bounding box center [154, 134] width 71 height 16
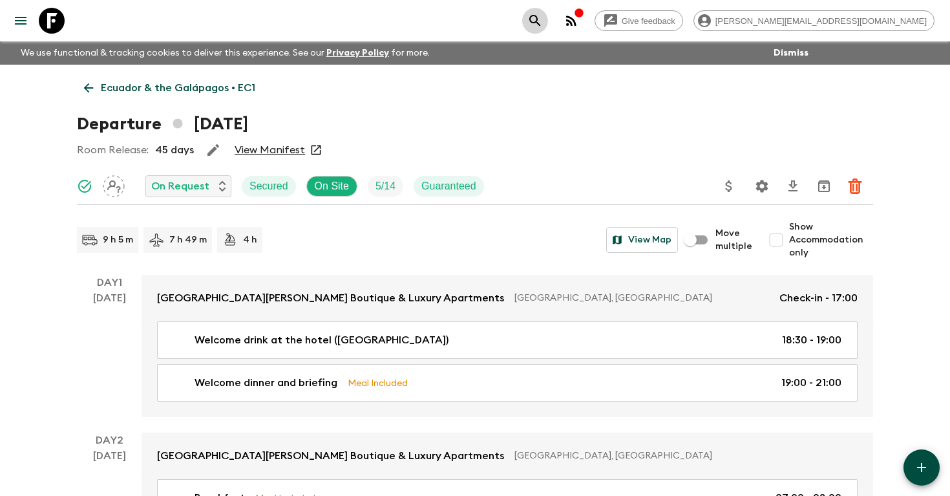
click at [543, 16] on icon "search adventures" at bounding box center [536, 21] width 16 height 16
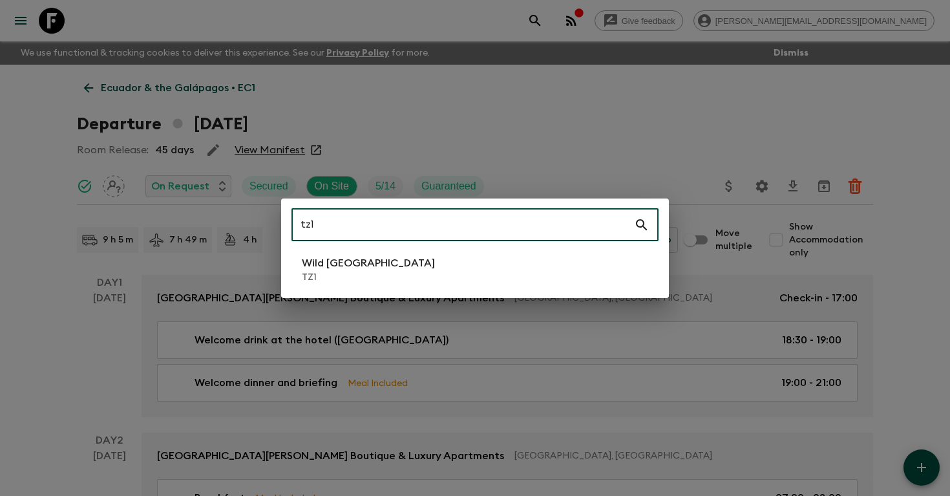
type input "tz1"
click at [369, 268] on p "Wild [GEOGRAPHIC_DATA]" at bounding box center [368, 263] width 133 height 16
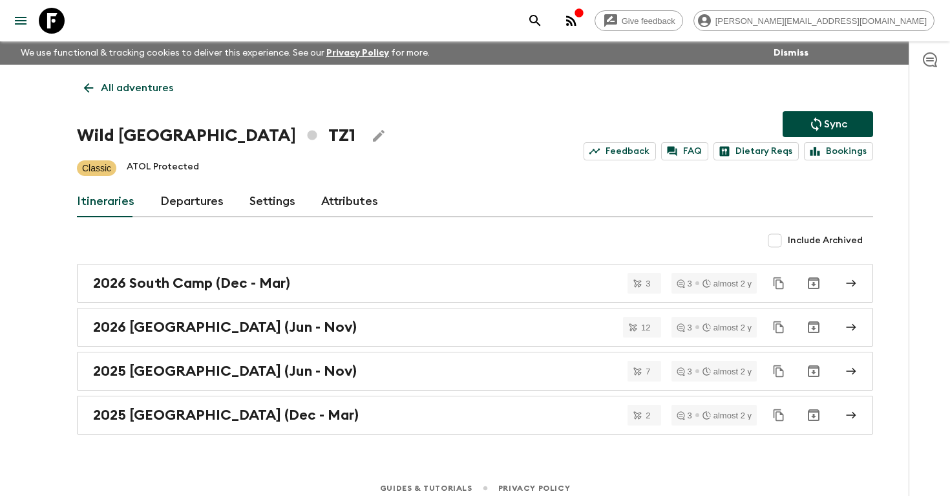
click at [174, 200] on link "Departures" at bounding box center [191, 201] width 63 height 31
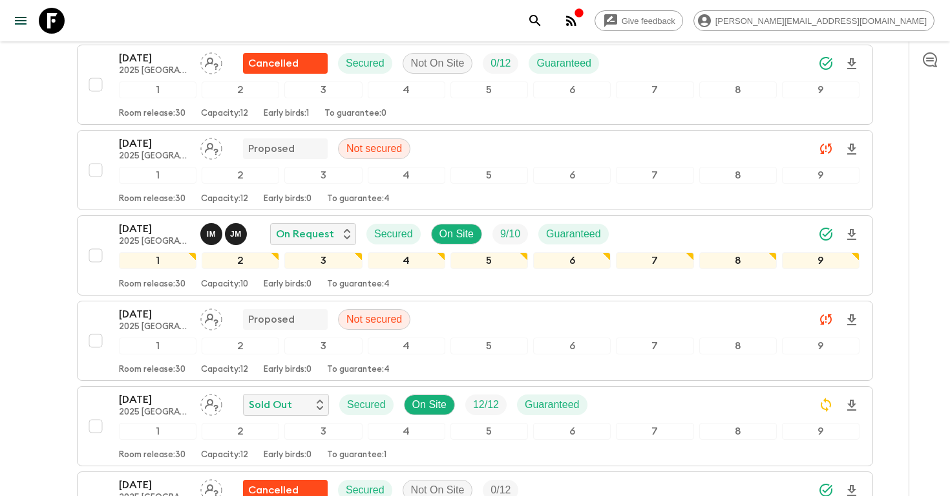
scroll to position [613, 0]
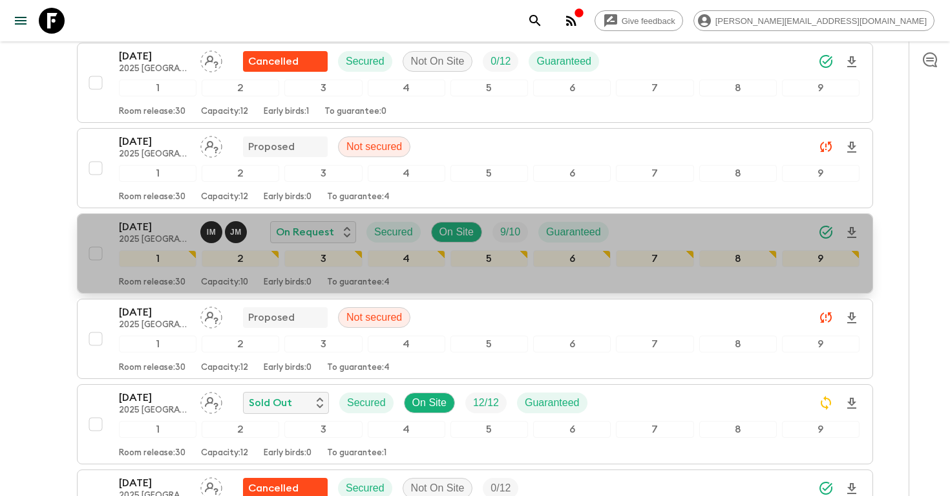
click at [852, 233] on icon "Download Onboarding" at bounding box center [852, 233] width 16 height 16
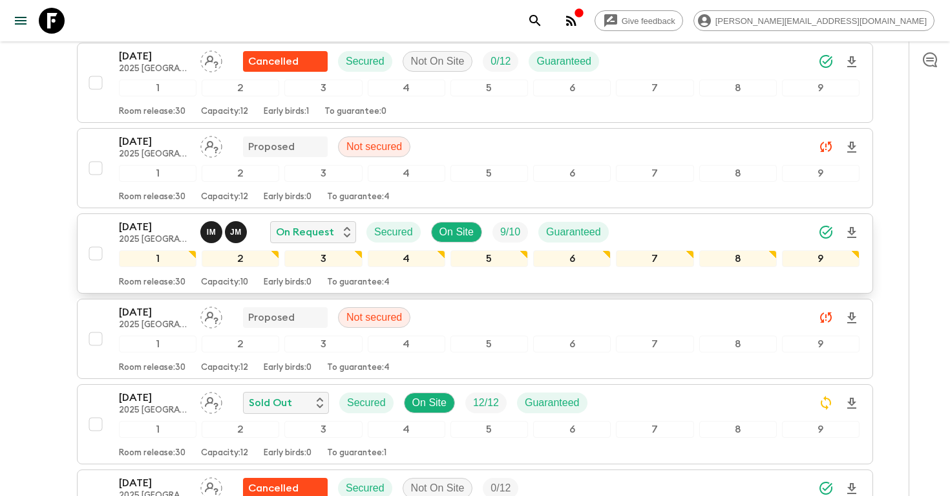
click at [543, 18] on icon "search adventures" at bounding box center [536, 21] width 16 height 16
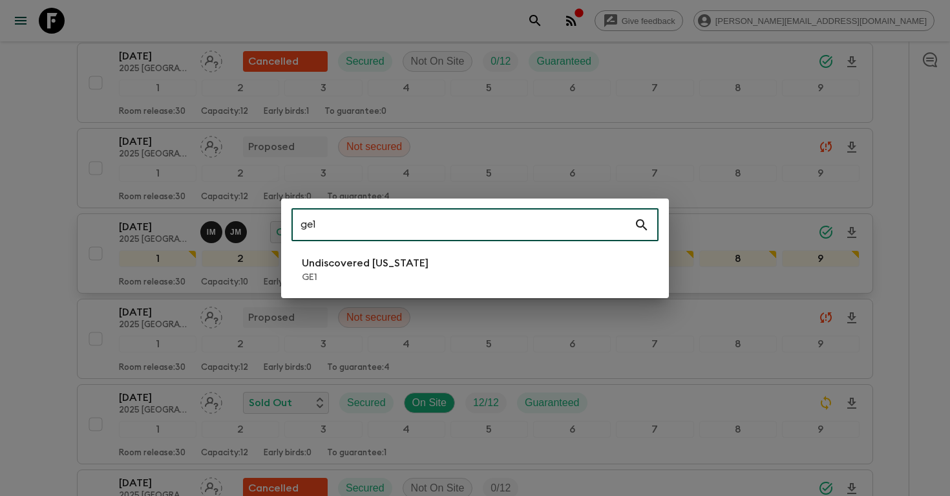
type input "ge1"
click at [400, 272] on p "GE1" at bounding box center [365, 277] width 127 height 13
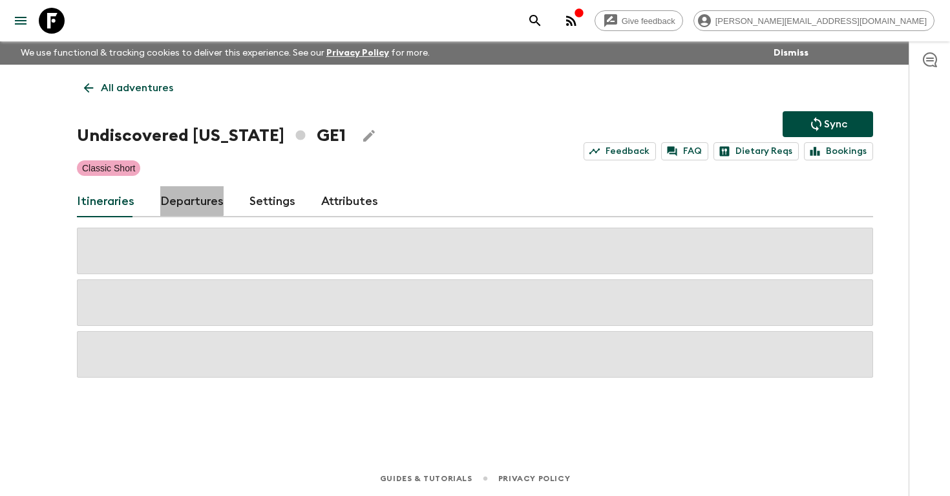
click at [188, 198] on link "Departures" at bounding box center [191, 201] width 63 height 31
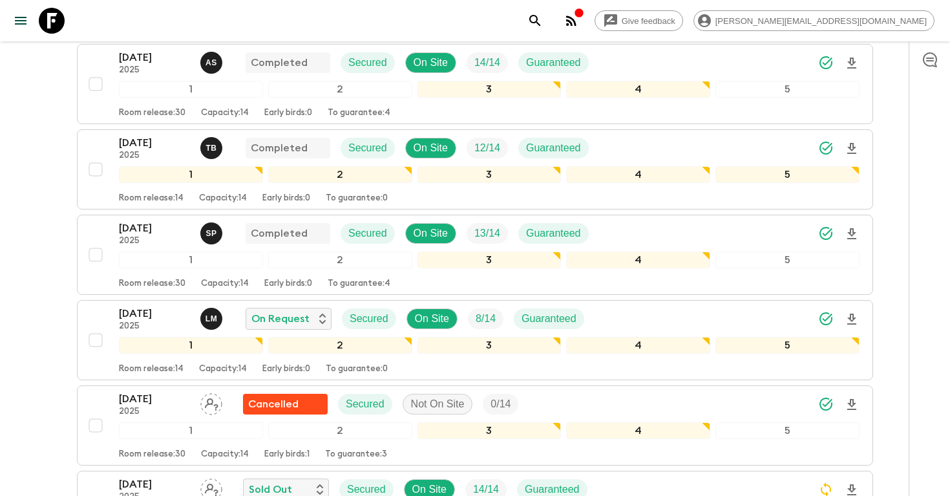
scroll to position [994, 0]
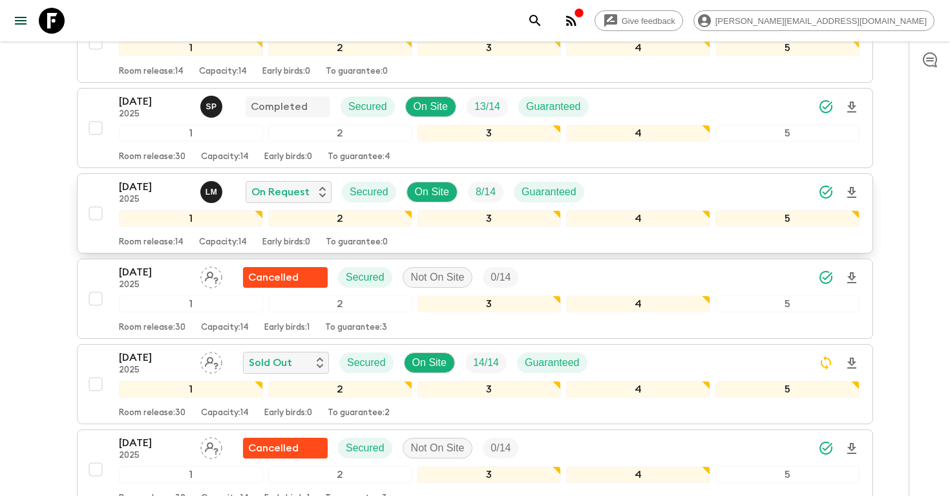
click at [855, 189] on icon "Download Onboarding" at bounding box center [852, 193] width 16 height 16
click at [548, 12] on button "search adventures" at bounding box center [535, 21] width 26 height 26
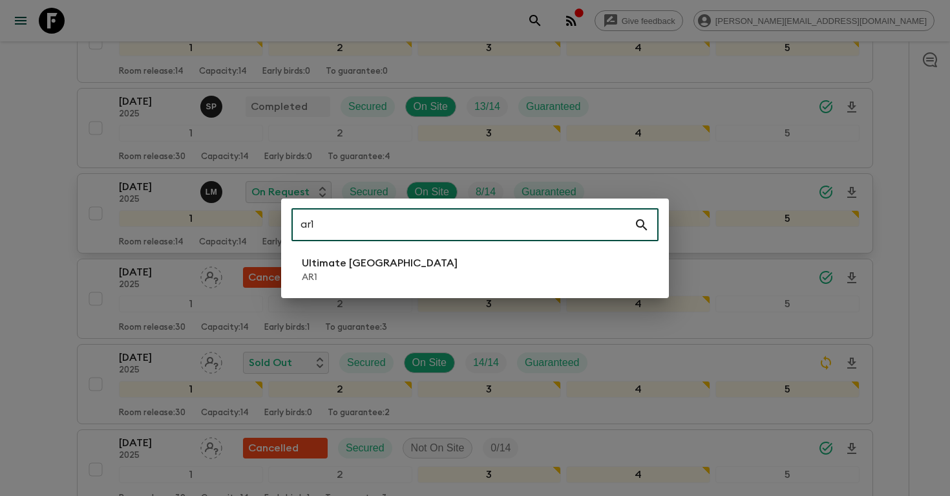
type input "ar1"
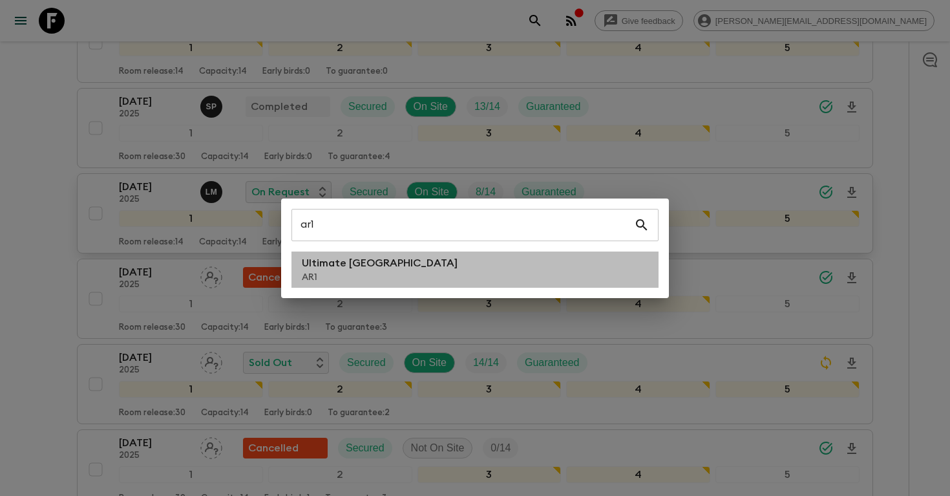
click at [485, 255] on li "Ultimate Argentina AR1" at bounding box center [475, 269] width 367 height 36
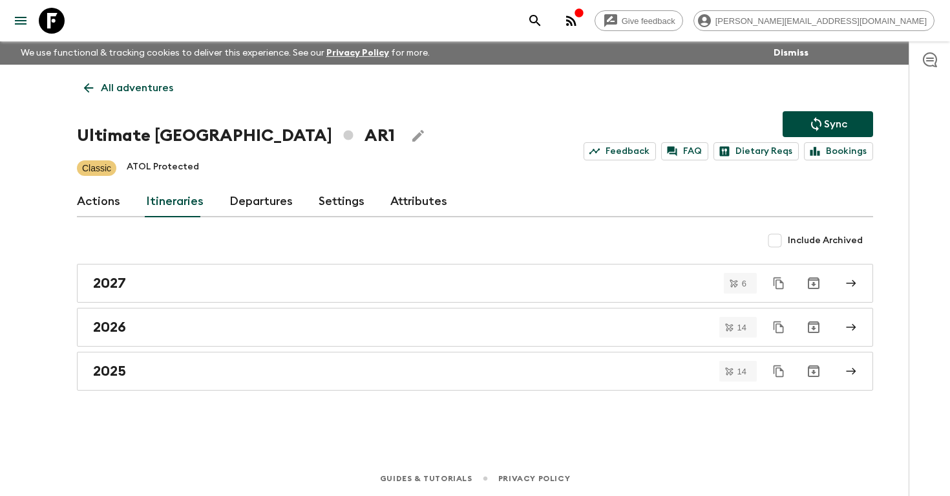
click at [253, 205] on link "Departures" at bounding box center [261, 201] width 63 height 31
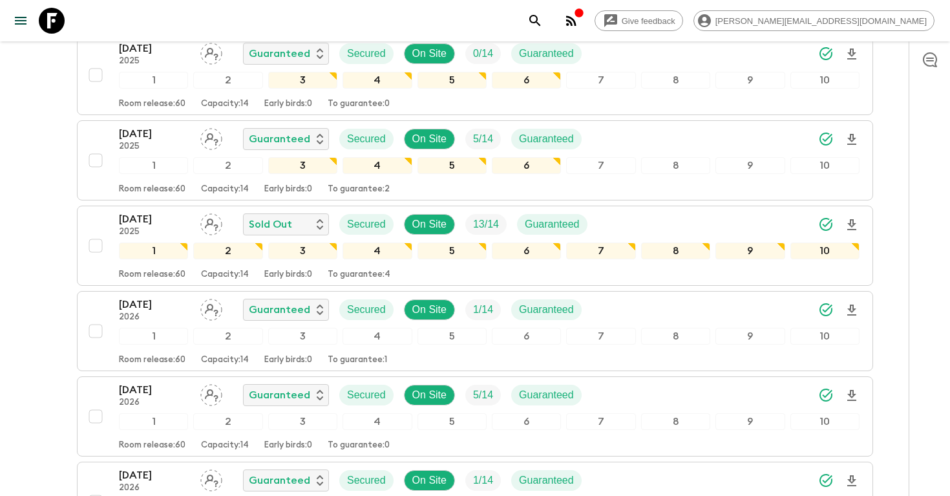
scroll to position [1487, 0]
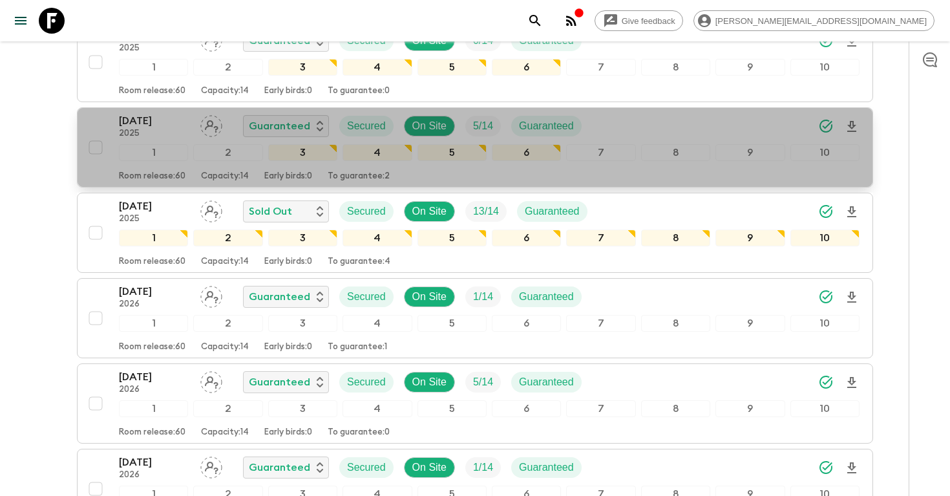
click at [146, 127] on p "[DATE]" at bounding box center [154, 121] width 71 height 16
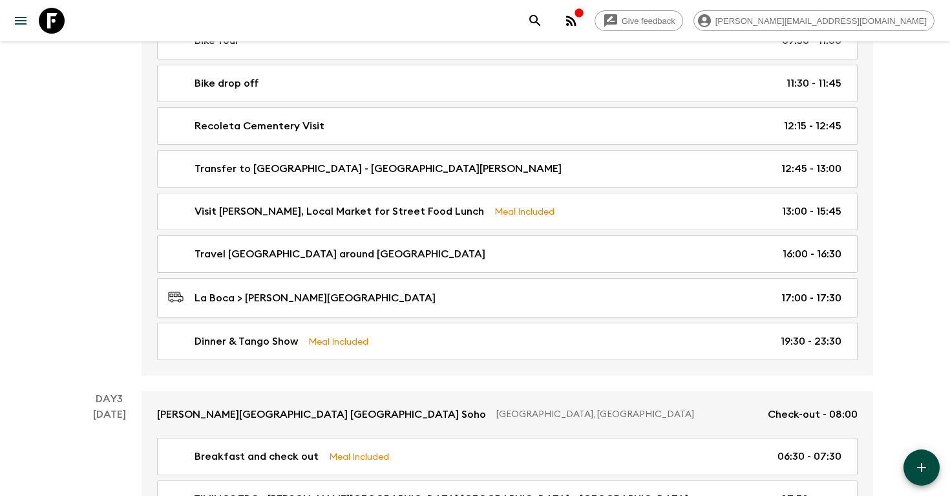
scroll to position [415, 0]
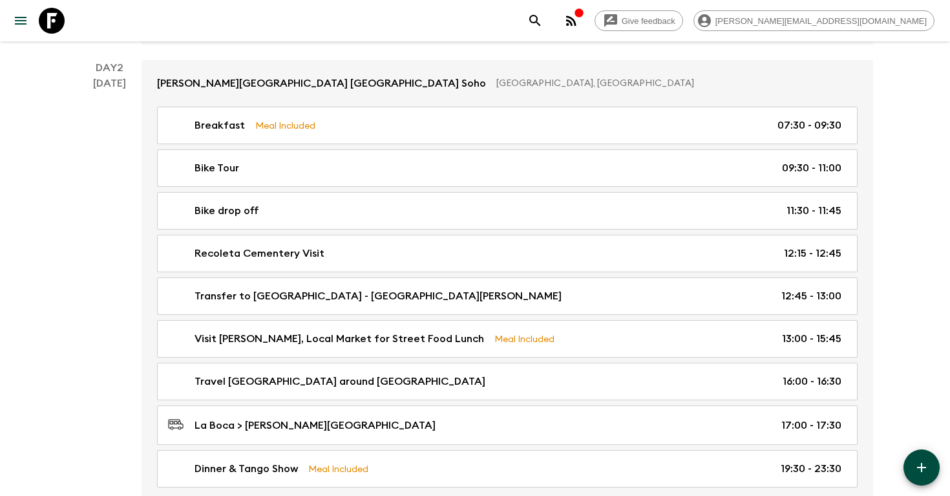
click at [540, 23] on icon "search adventures" at bounding box center [534, 20] width 11 height 11
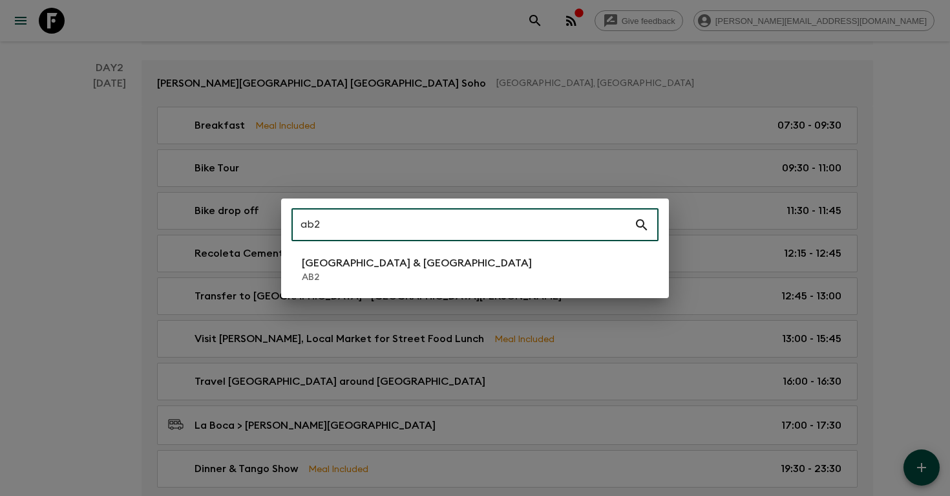
type input "ab2"
click at [405, 270] on li "Argentina & [GEOGRAPHIC_DATA] AB2" at bounding box center [475, 269] width 367 height 36
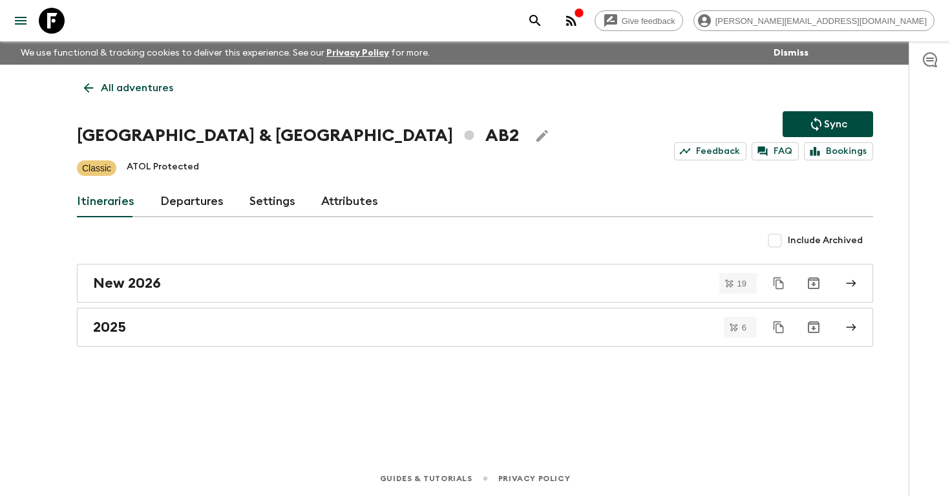
click at [200, 204] on link "Departures" at bounding box center [191, 201] width 63 height 31
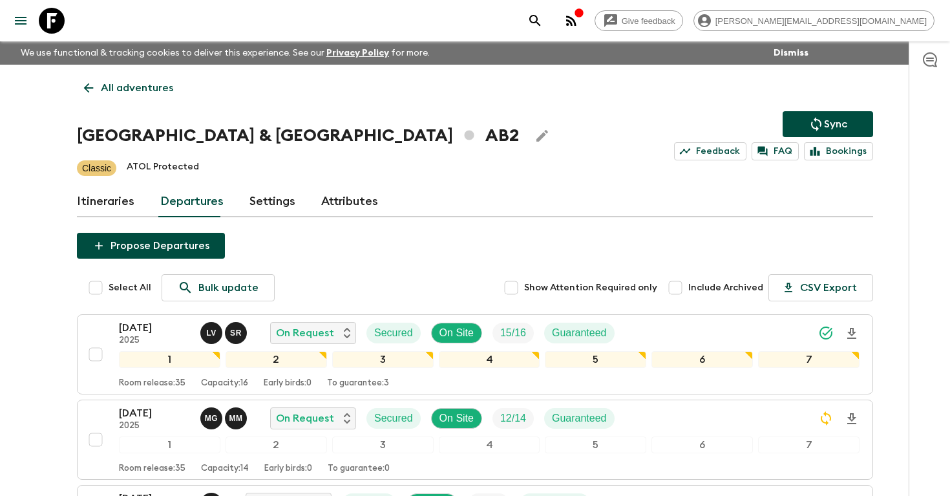
scroll to position [401, 0]
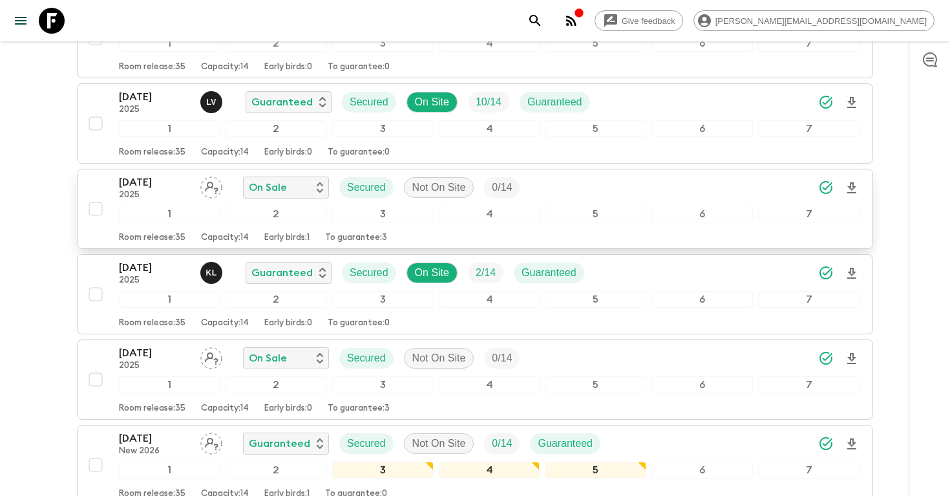
click at [143, 180] on p "[DATE]" at bounding box center [154, 183] width 71 height 16
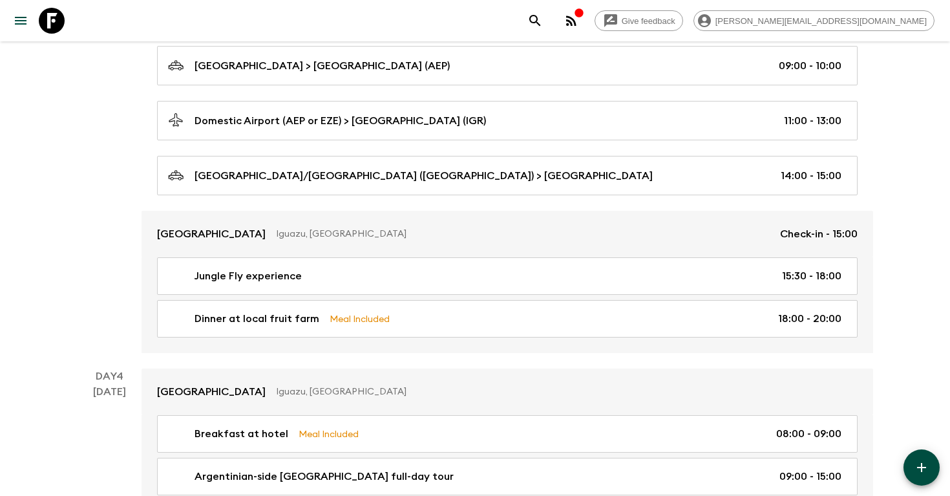
scroll to position [978, 0]
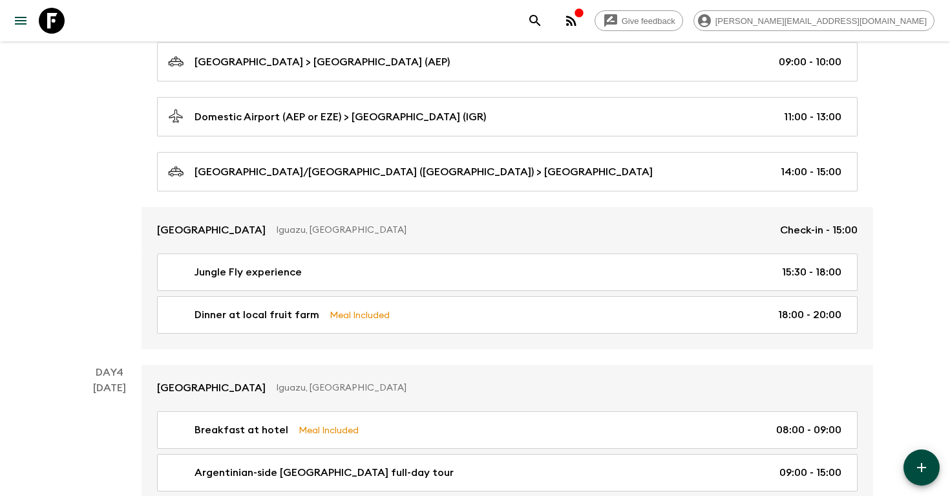
click at [543, 23] on icon "search adventures" at bounding box center [536, 21] width 16 height 16
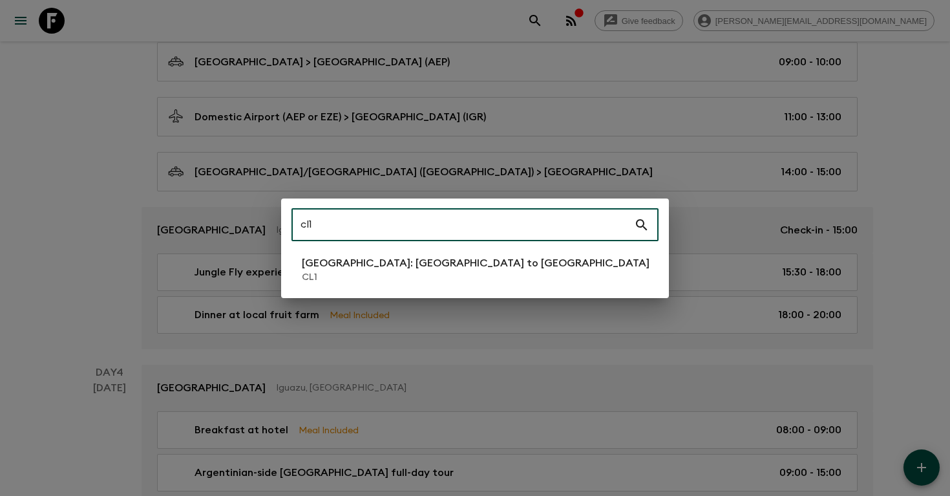
type input "cl1"
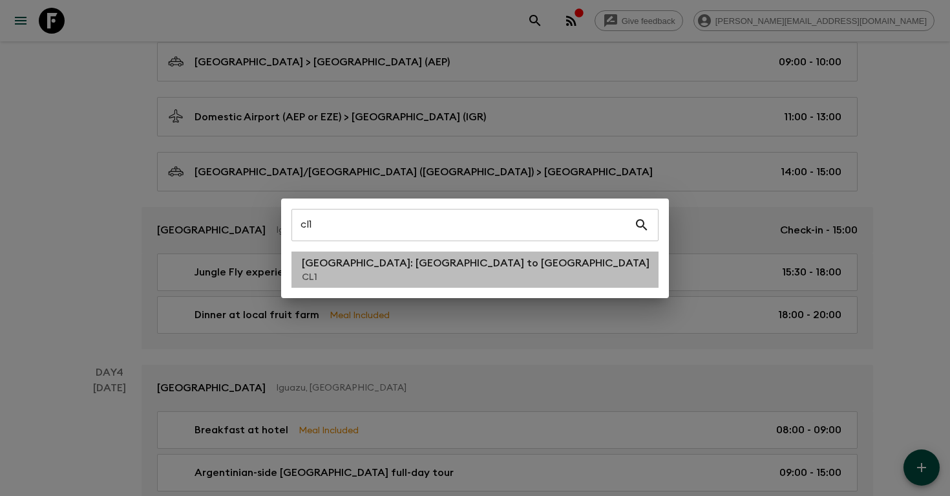
click at [350, 270] on p "[GEOGRAPHIC_DATA]: [GEOGRAPHIC_DATA] to [GEOGRAPHIC_DATA]" at bounding box center [476, 263] width 348 height 16
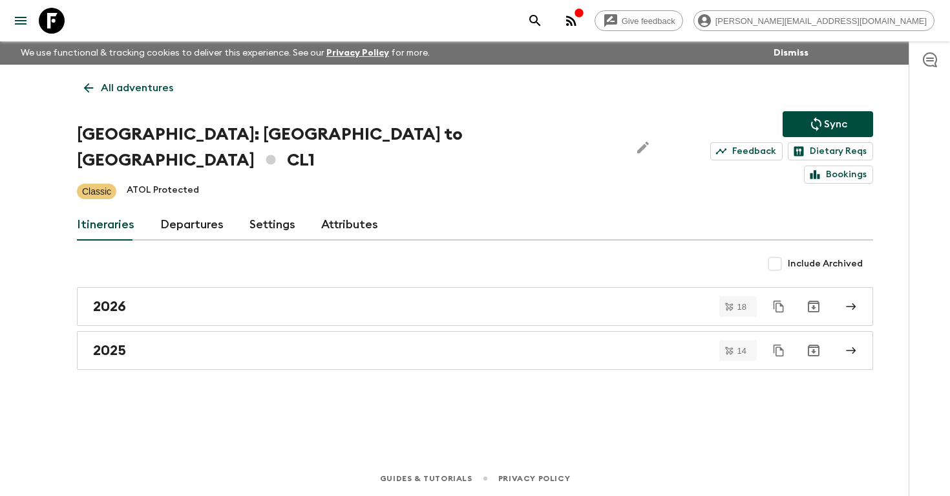
click at [187, 209] on link "Departures" at bounding box center [191, 224] width 63 height 31
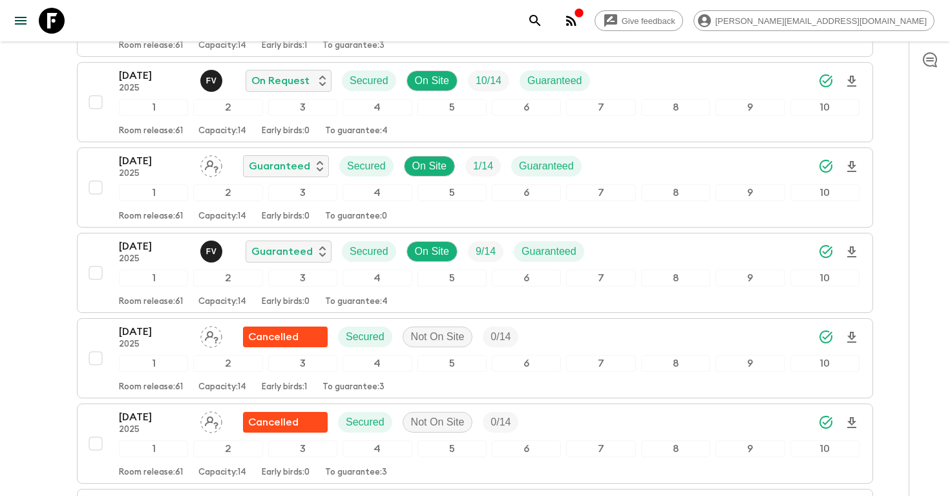
scroll to position [2905, 0]
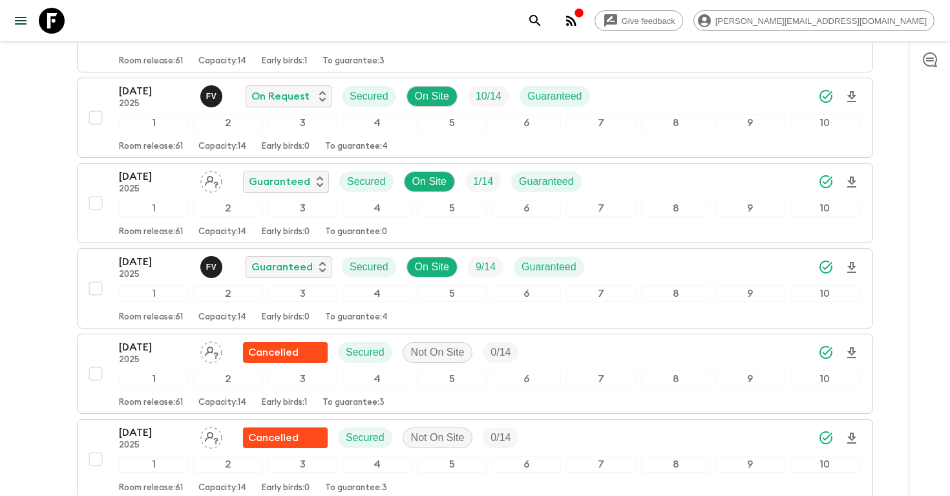
click at [543, 20] on icon "search adventures" at bounding box center [536, 21] width 16 height 16
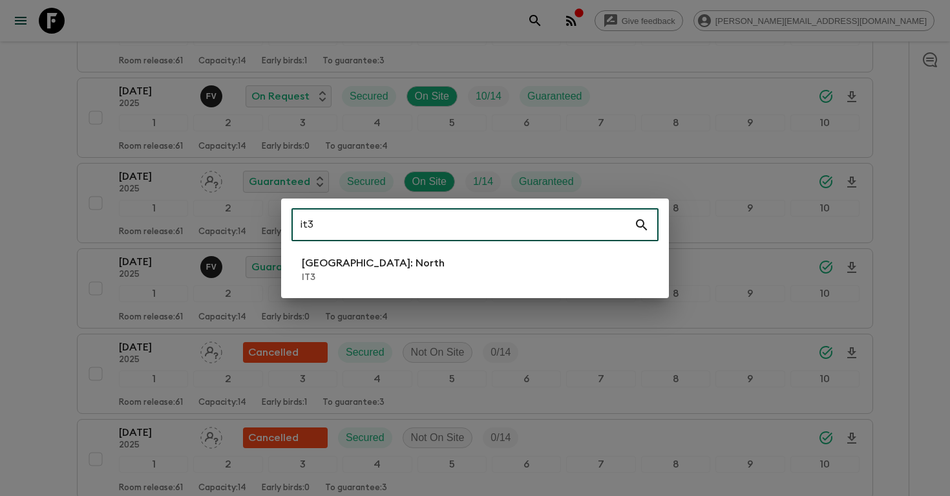
type input "it3"
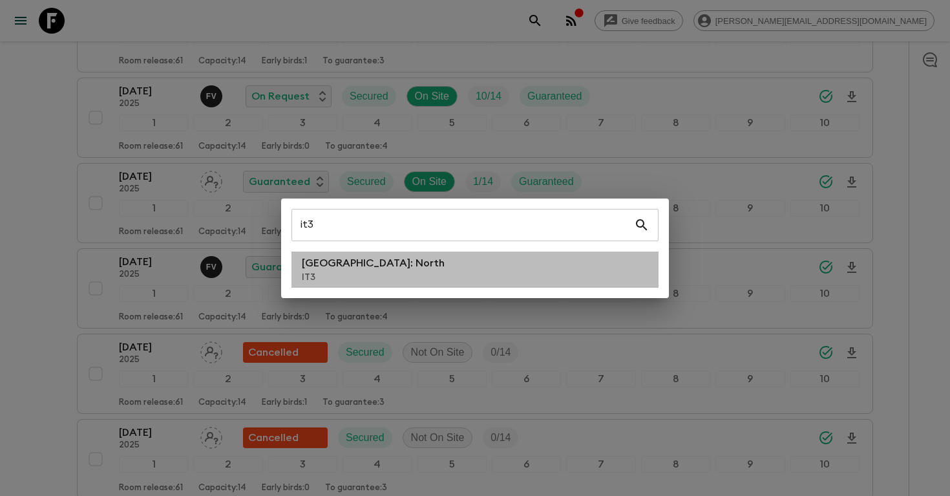
click at [484, 281] on li "[GEOGRAPHIC_DATA]: North IT3" at bounding box center [475, 269] width 367 height 36
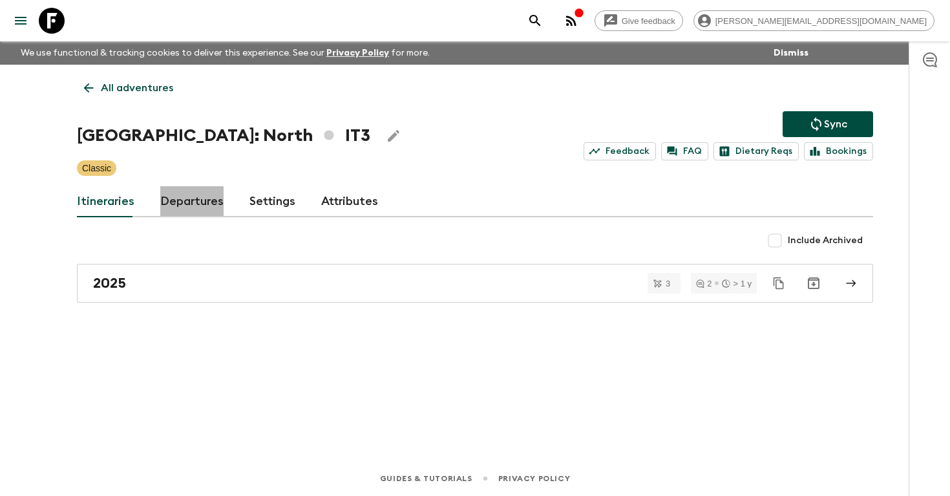
click at [178, 208] on link "Departures" at bounding box center [191, 201] width 63 height 31
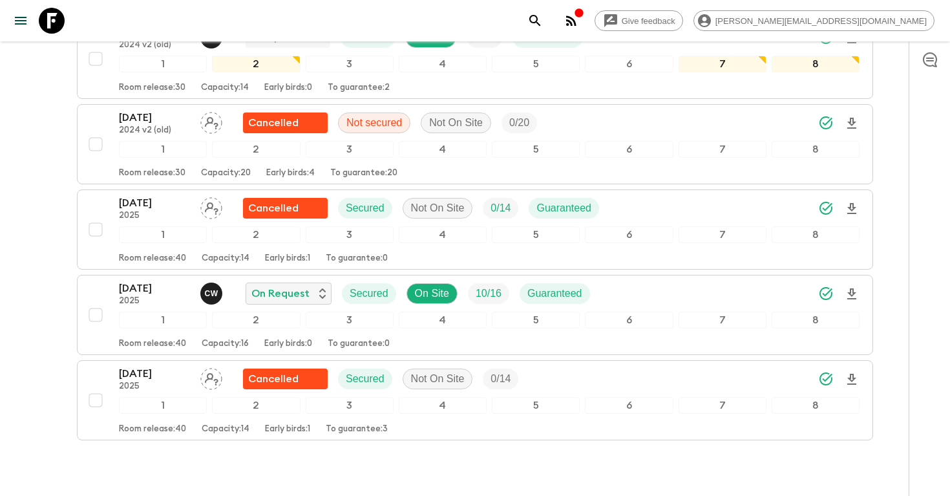
scroll to position [809, 0]
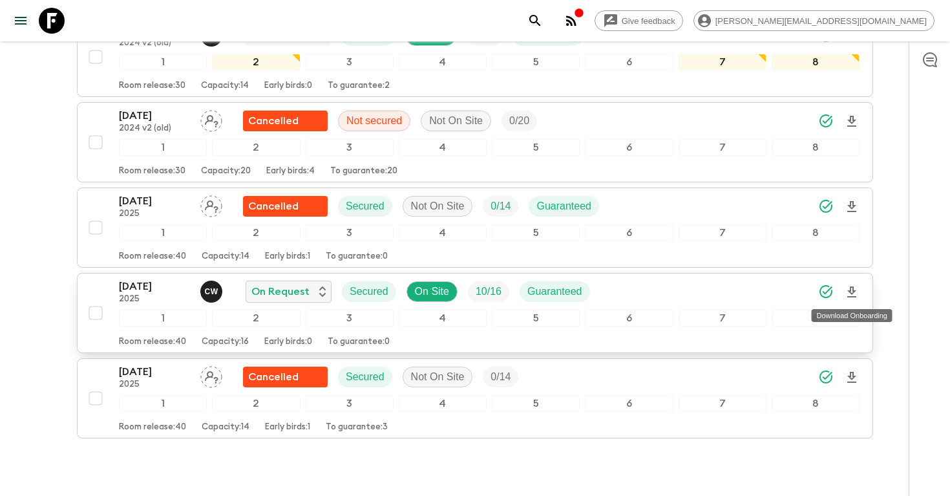
click at [853, 293] on icon "Download Onboarding" at bounding box center [852, 291] width 9 height 11
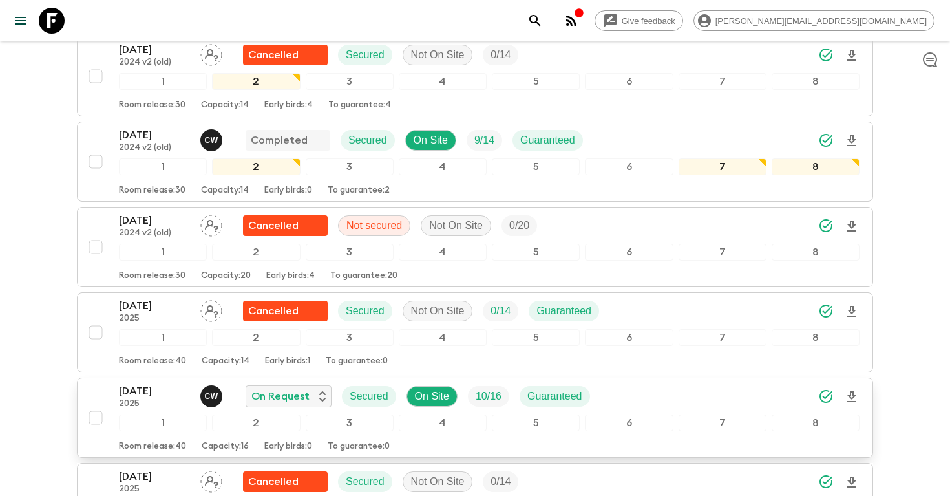
scroll to position [870, 0]
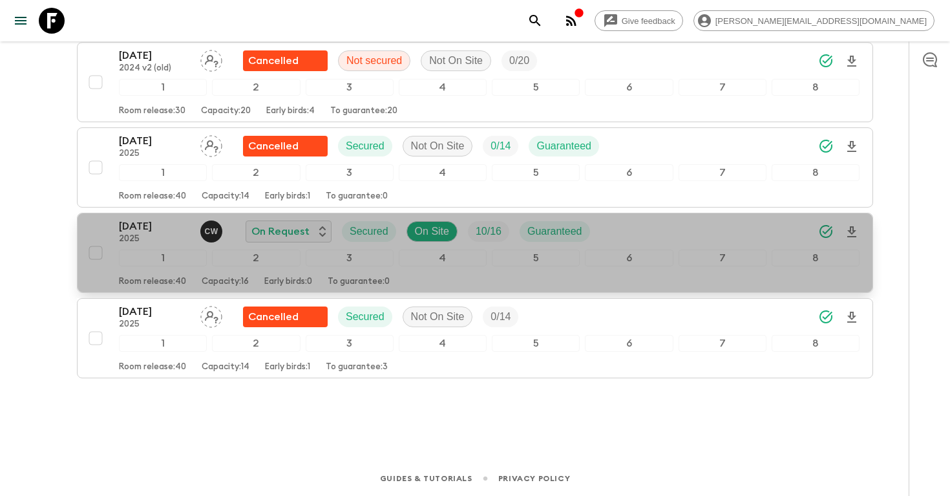
click at [154, 228] on p "[DATE]" at bounding box center [154, 227] width 71 height 16
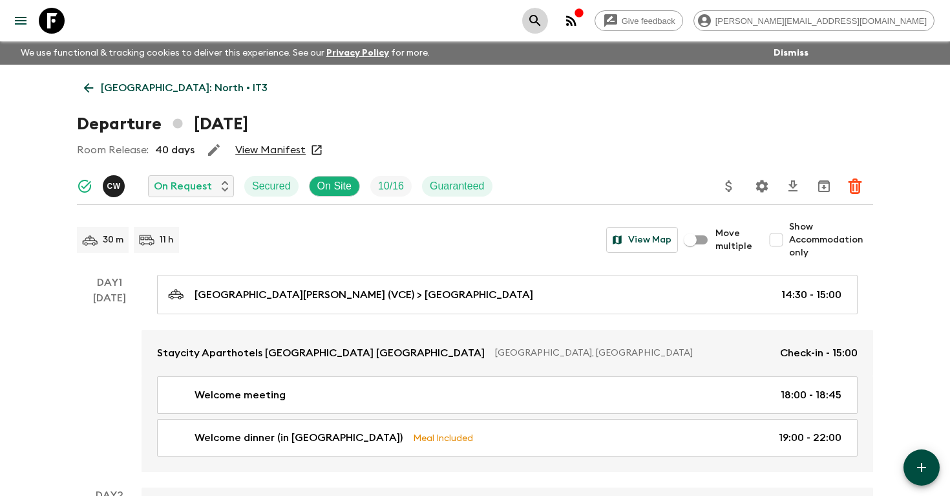
click at [543, 18] on icon "search adventures" at bounding box center [536, 21] width 16 height 16
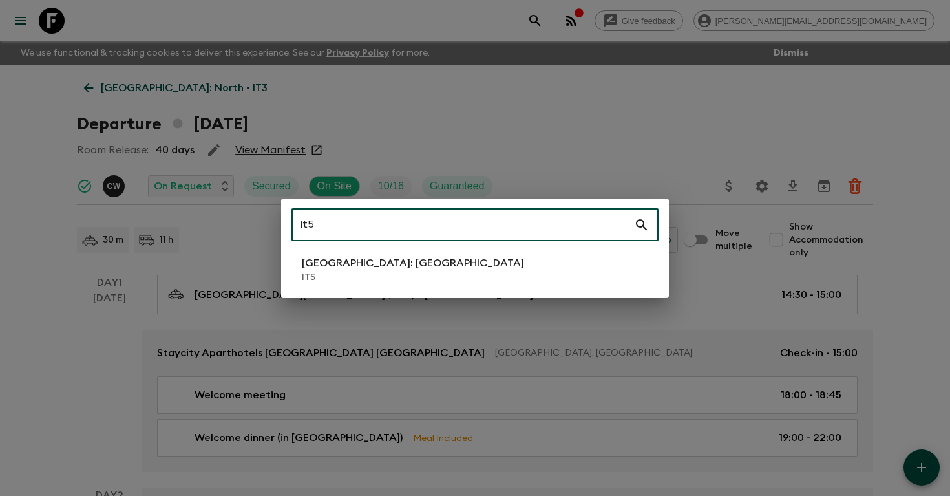
type input "it5"
click at [440, 268] on li "[GEOGRAPHIC_DATA]: [GEOGRAPHIC_DATA] IT5" at bounding box center [475, 269] width 367 height 36
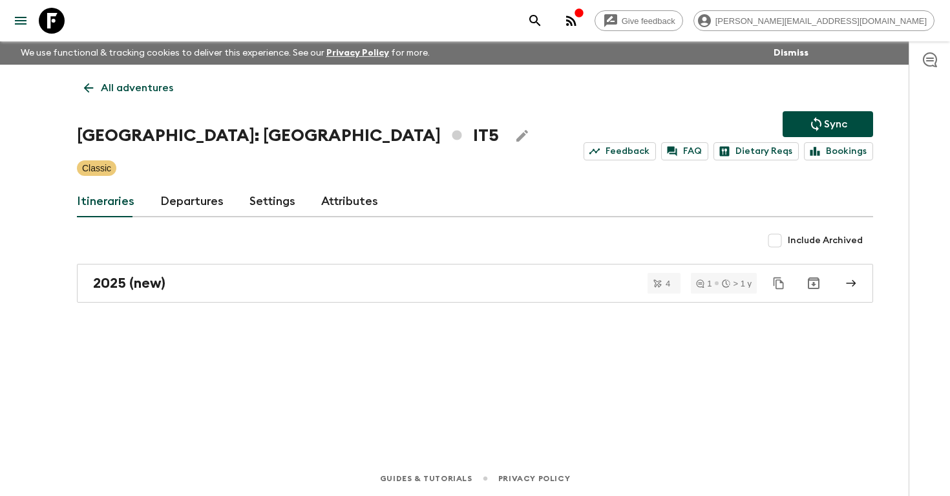
click at [187, 200] on link "Departures" at bounding box center [191, 201] width 63 height 31
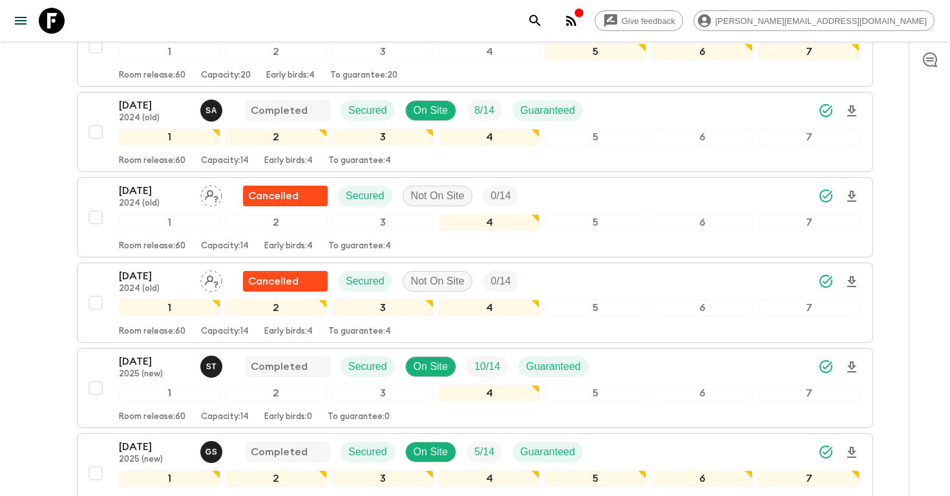
scroll to position [870, 0]
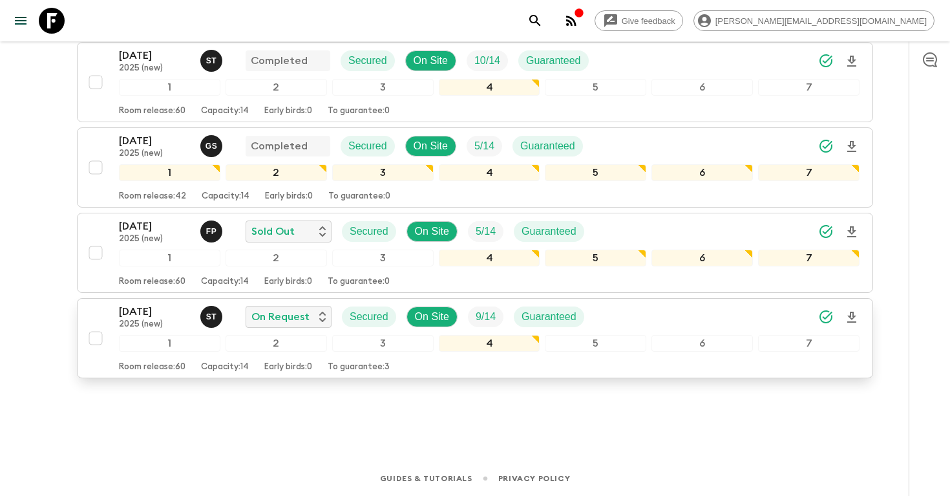
click at [850, 317] on icon "Download Onboarding" at bounding box center [852, 317] width 9 height 11
click at [98, 221] on div "[DATE] 2025 (new) F P Sold Out Secured On Site 5 / 14 Guaranteed 1 2 3 4 5 6 7 …" at bounding box center [471, 253] width 777 height 69
